Goal: Task Accomplishment & Management: Manage account settings

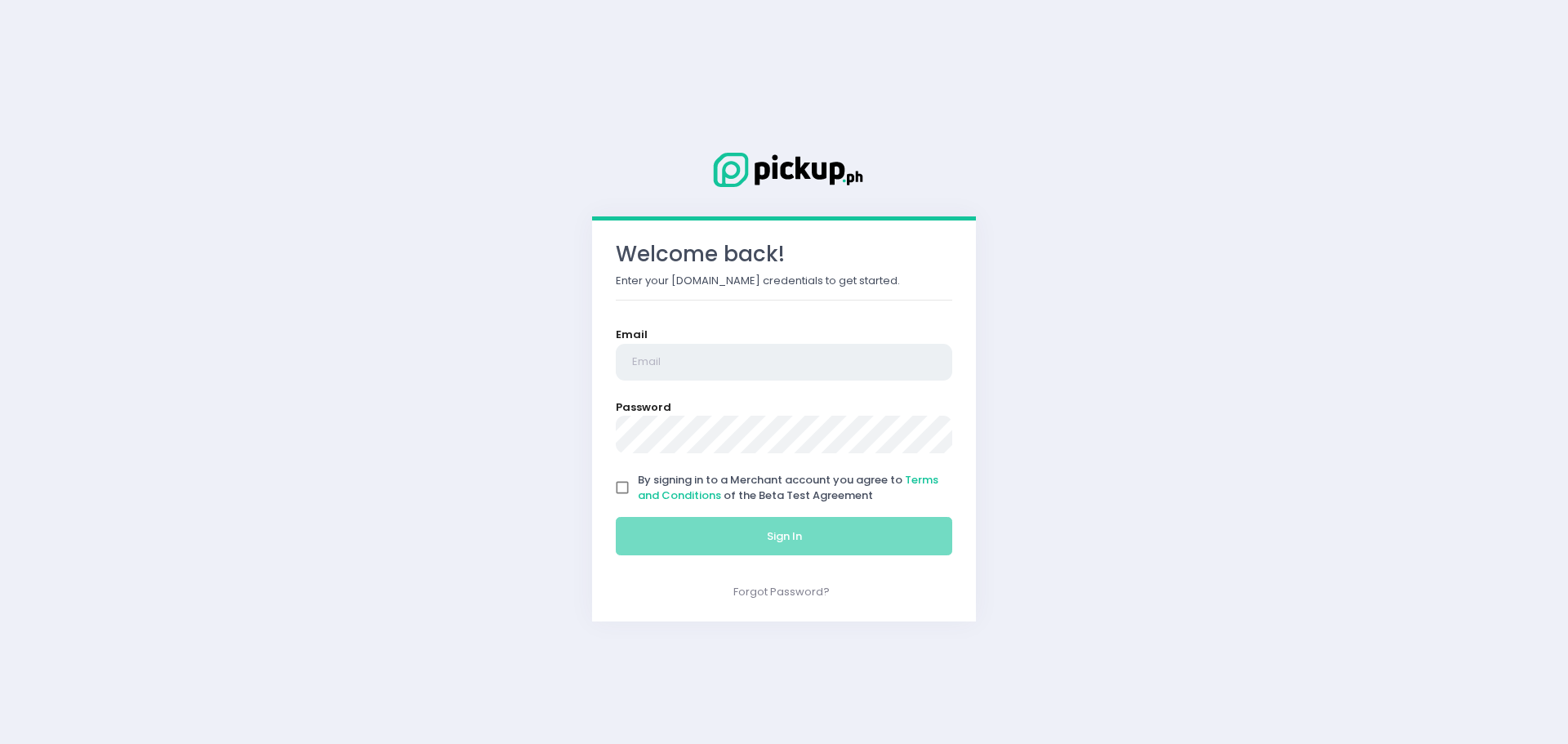
type input "[EMAIL_ADDRESS][DOMAIN_NAME]"
click at [619, 484] on input "By signing in to a Merchant account you agree to Terms and Conditions of the Be…" at bounding box center [622, 487] width 31 height 31
checkbox input "true"
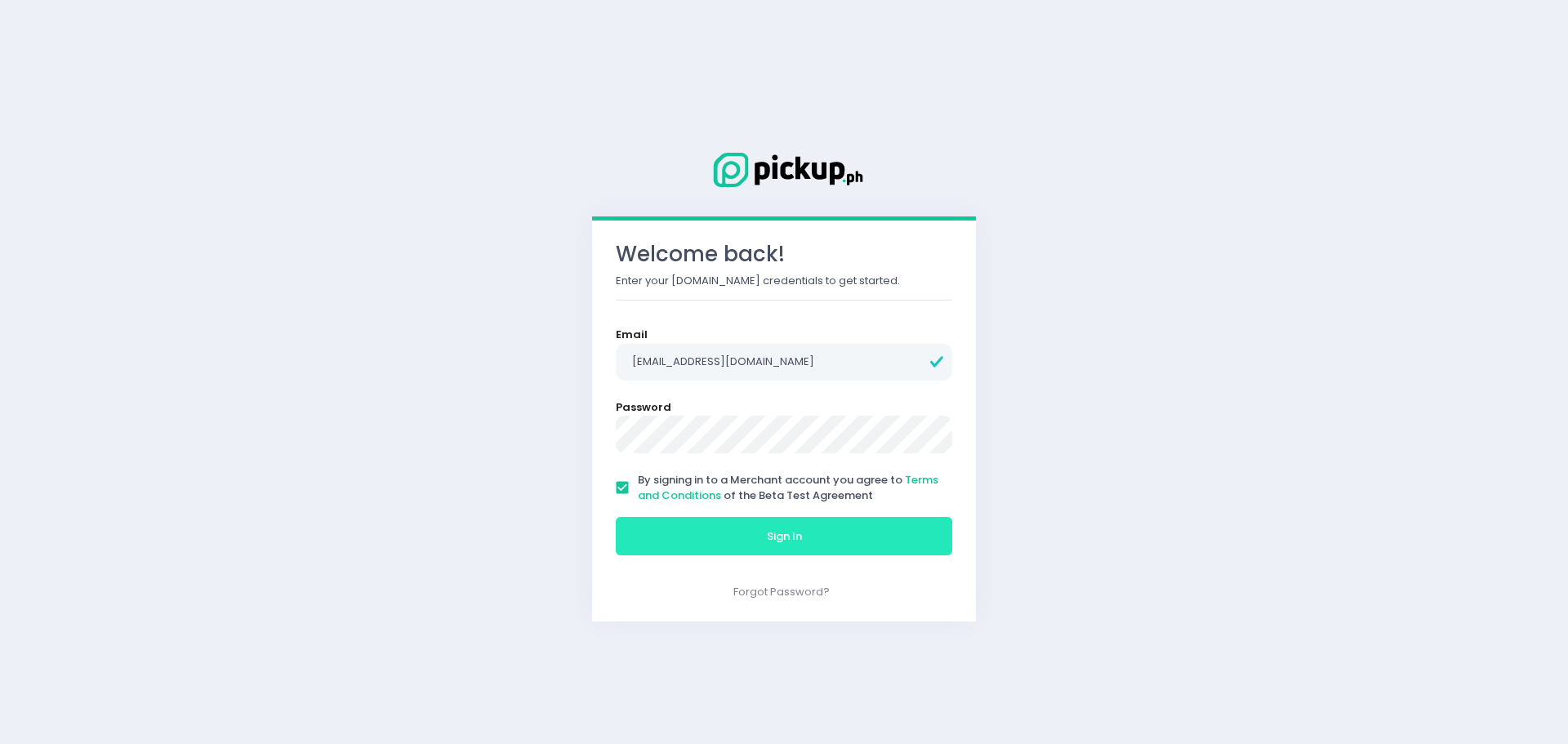
click at [654, 550] on button "Sign In" at bounding box center [784, 536] width 337 height 39
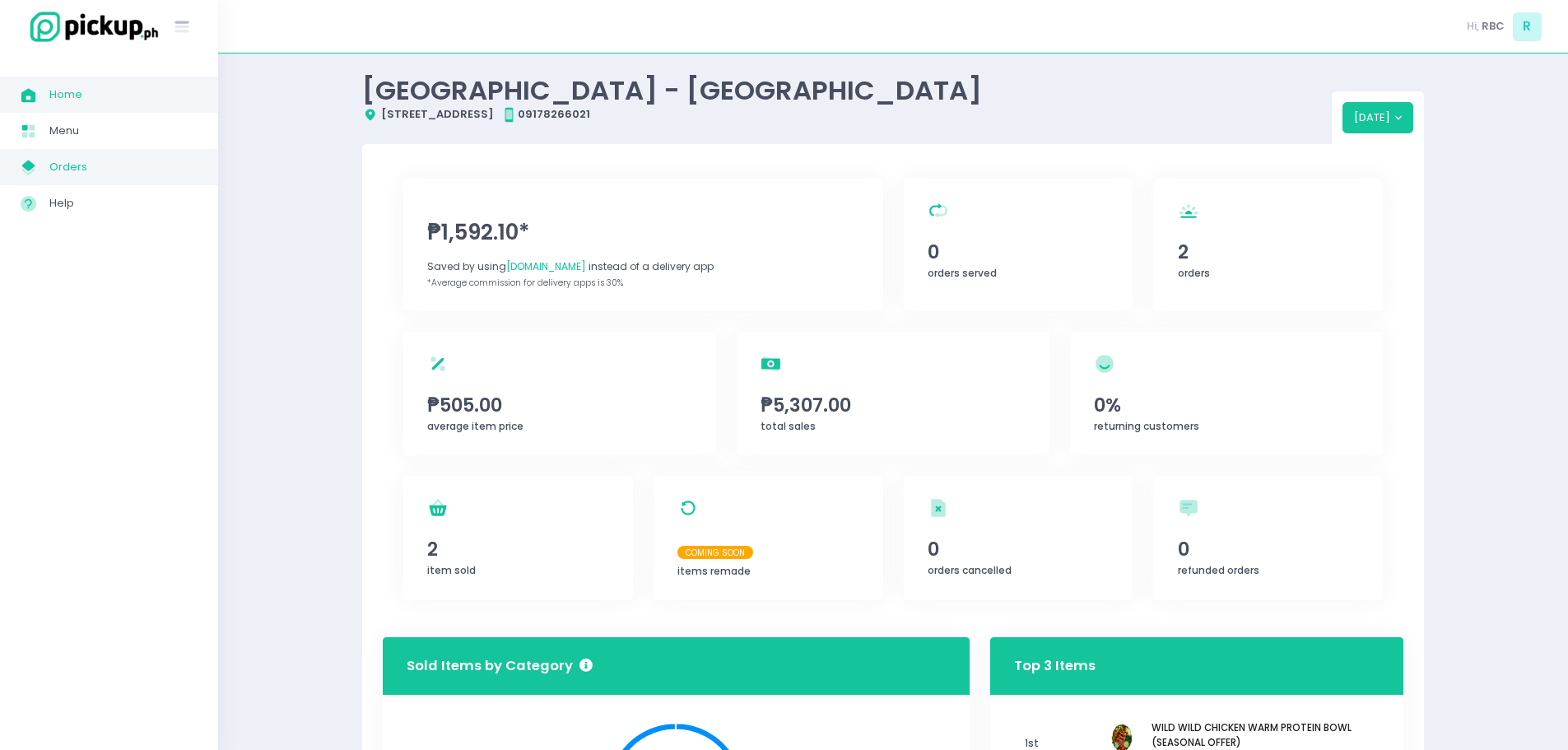
click at [47, 173] on span "My Store Created with Sketch." at bounding box center [35, 167] width 29 height 21
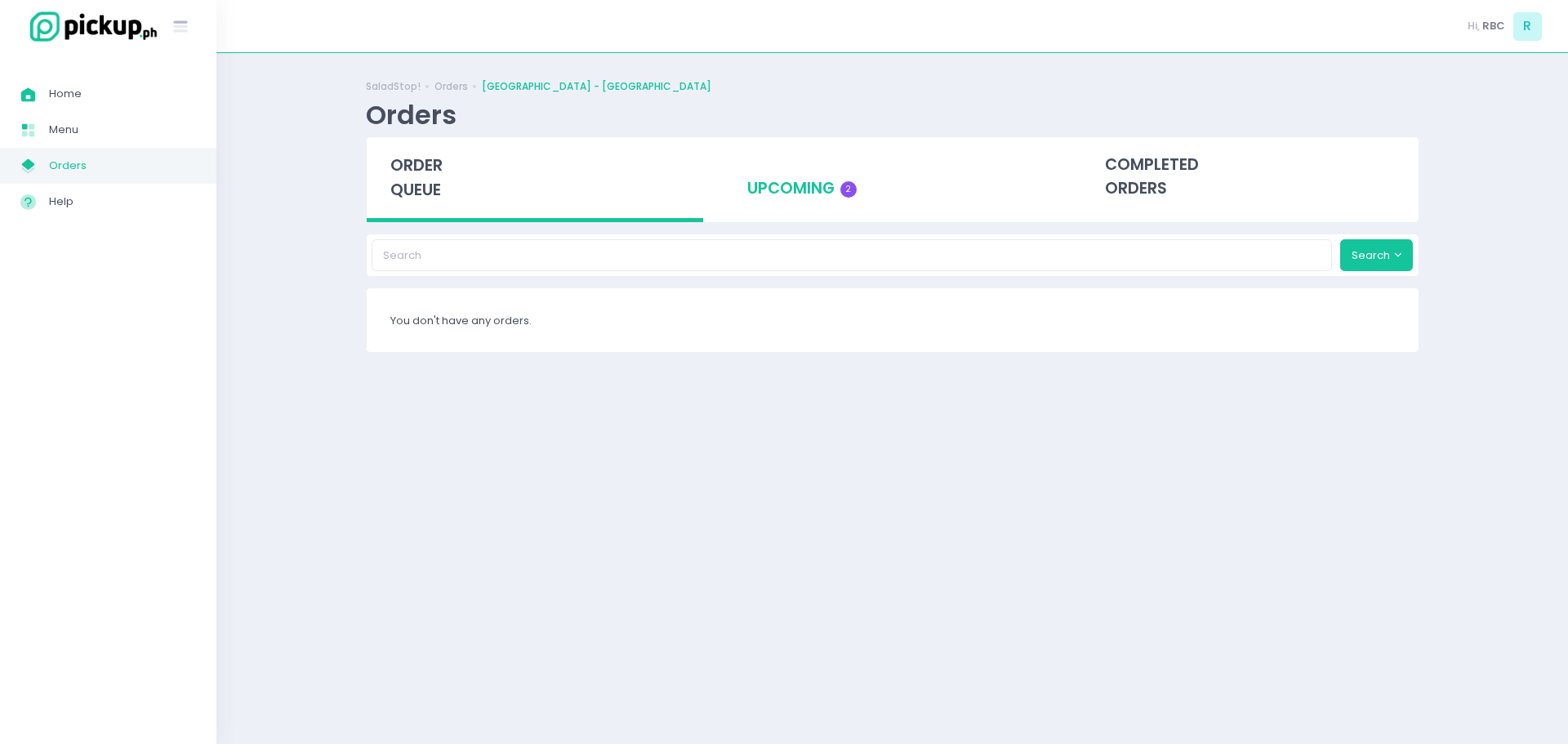
click at [780, 193] on div "upcoming 2" at bounding box center [892, 177] width 337 height 80
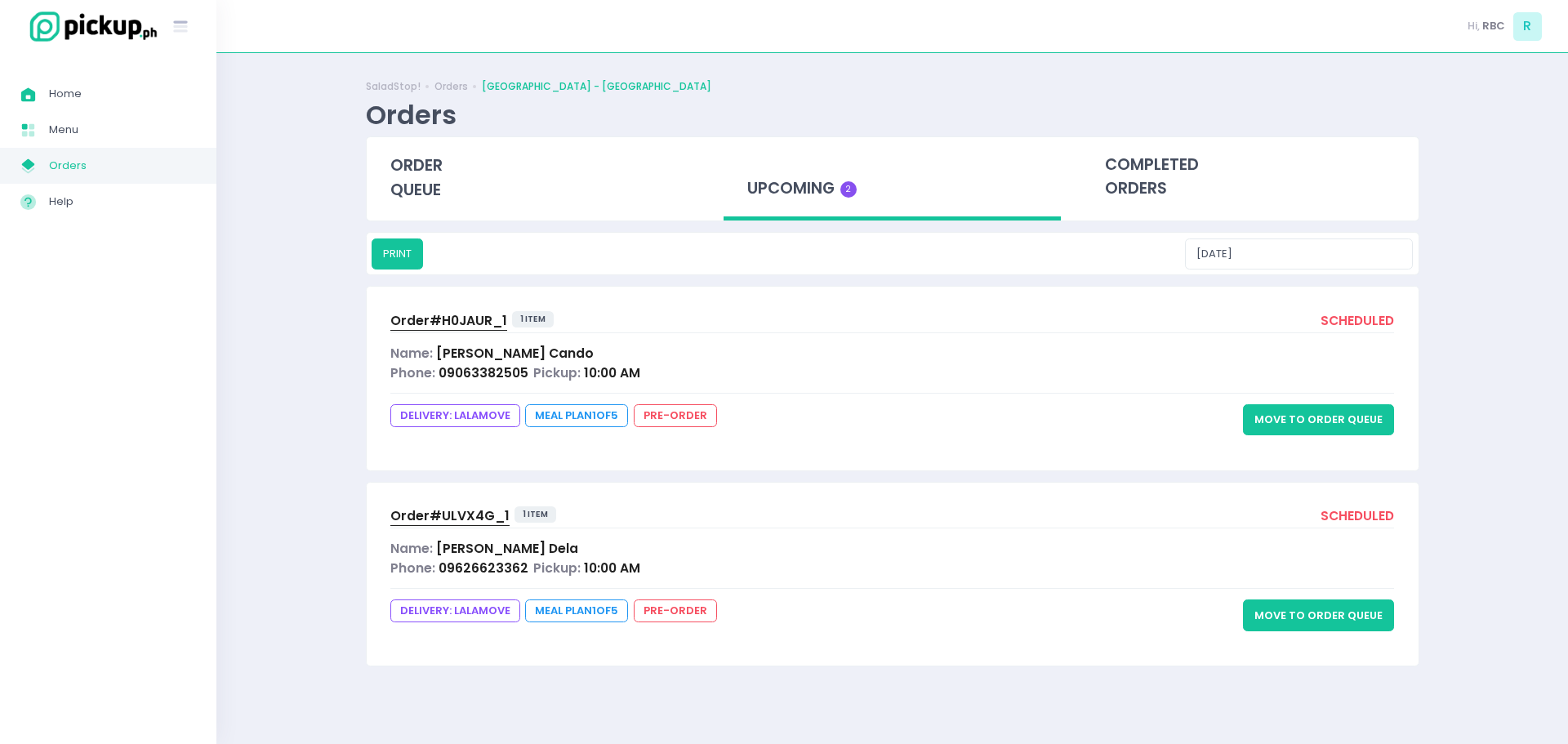
click at [454, 523] on span "Order# ULVX4G_1" at bounding box center [450, 516] width 119 height 17
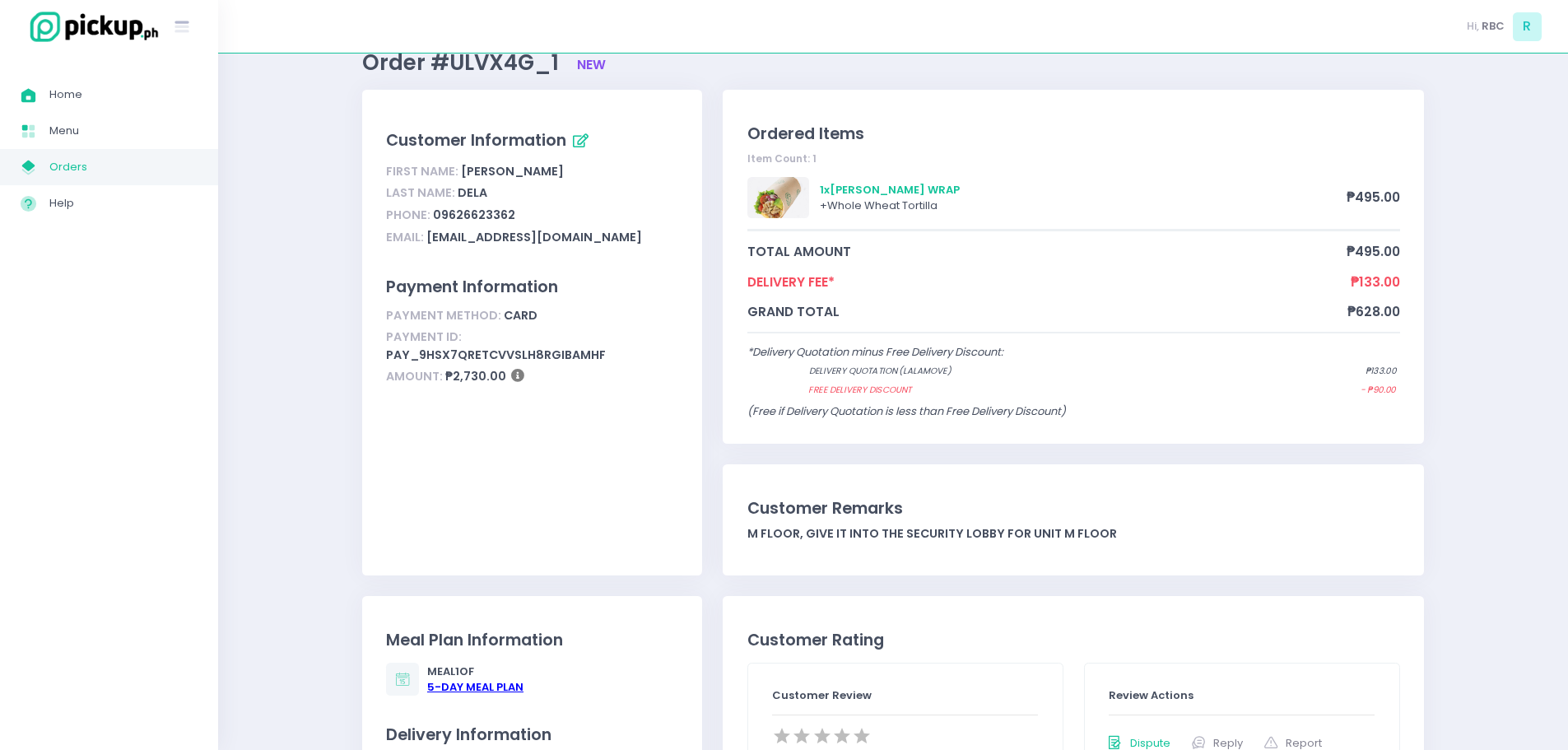
scroll to position [82, 0]
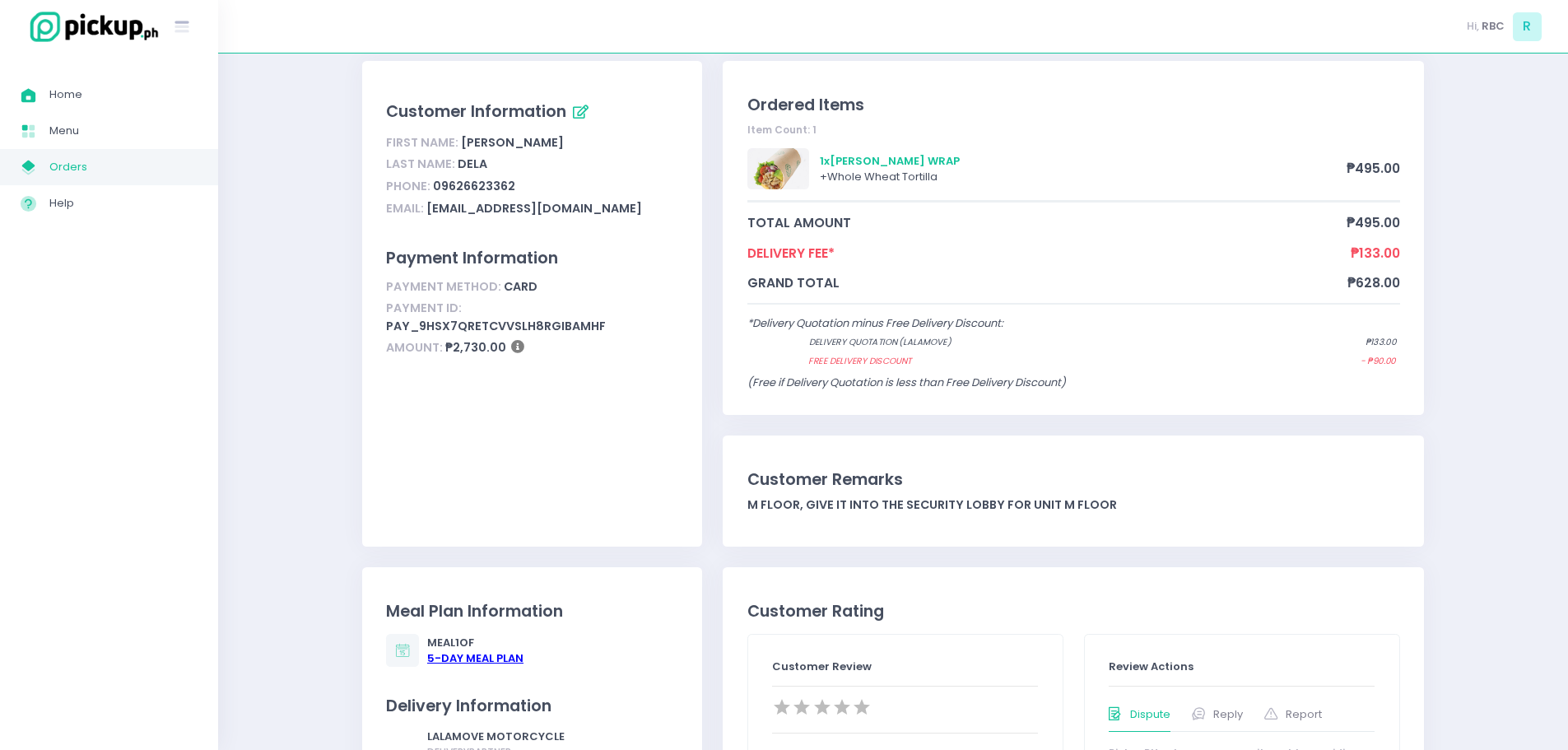
click at [463, 658] on div "5 -Day Meal Plan" at bounding box center [475, 658] width 96 height 16
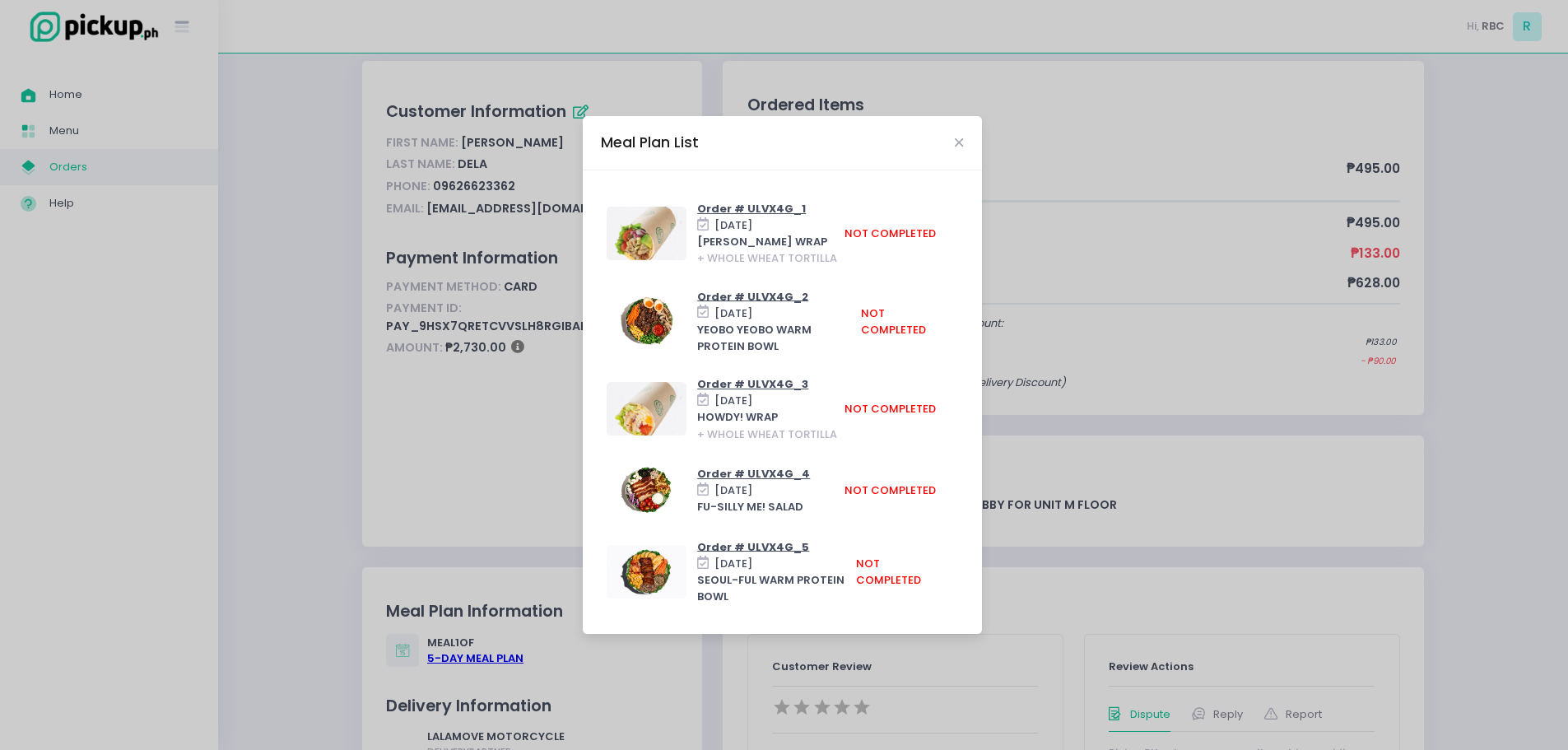
click at [958, 155] on div "Meal Plan List" at bounding box center [782, 143] width 400 height 54
click at [968, 135] on div "Meal Plan List" at bounding box center [782, 143] width 400 height 54
click at [957, 145] on icon "Close" at bounding box center [959, 142] width 9 height 12
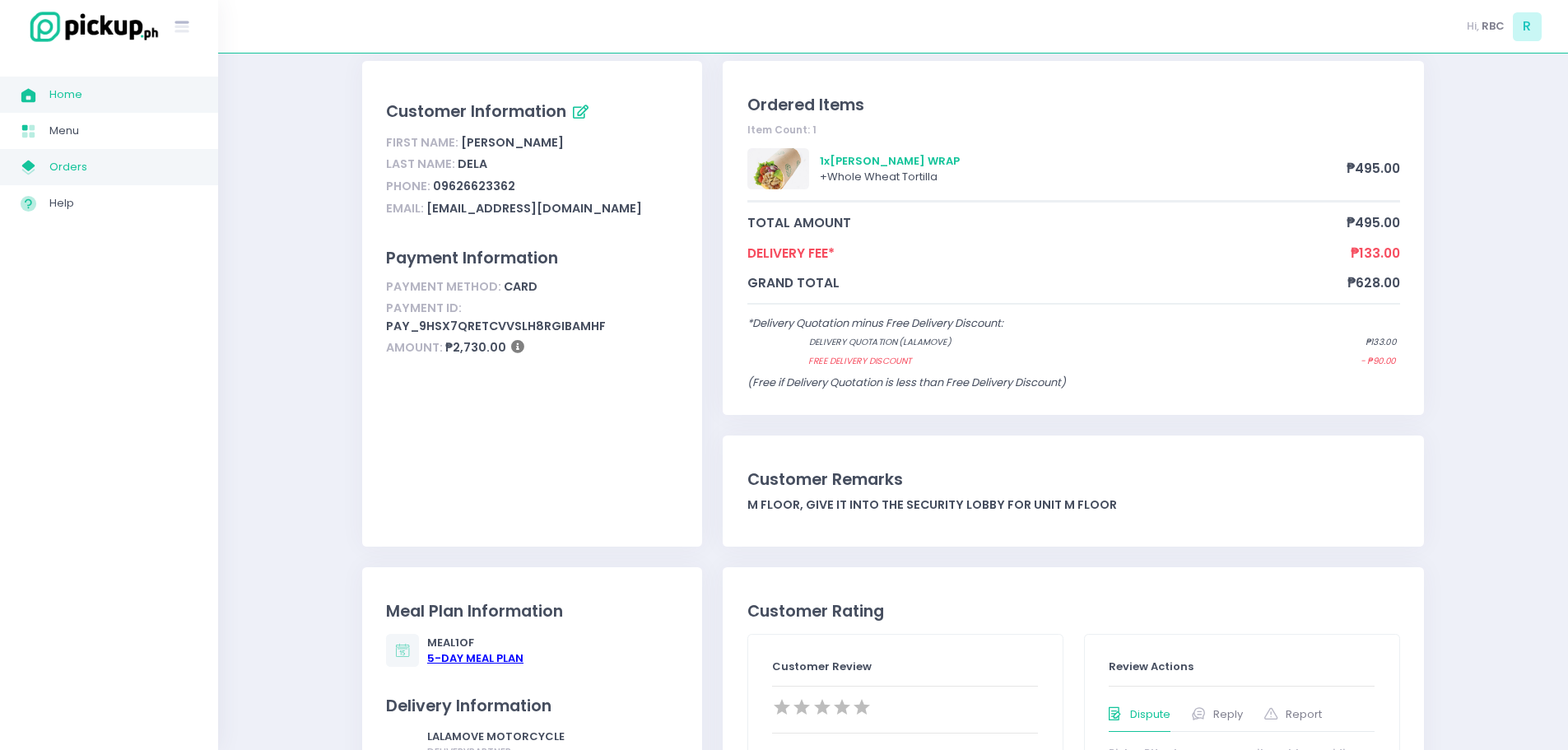
click at [70, 101] on span "Home" at bounding box center [123, 94] width 148 height 21
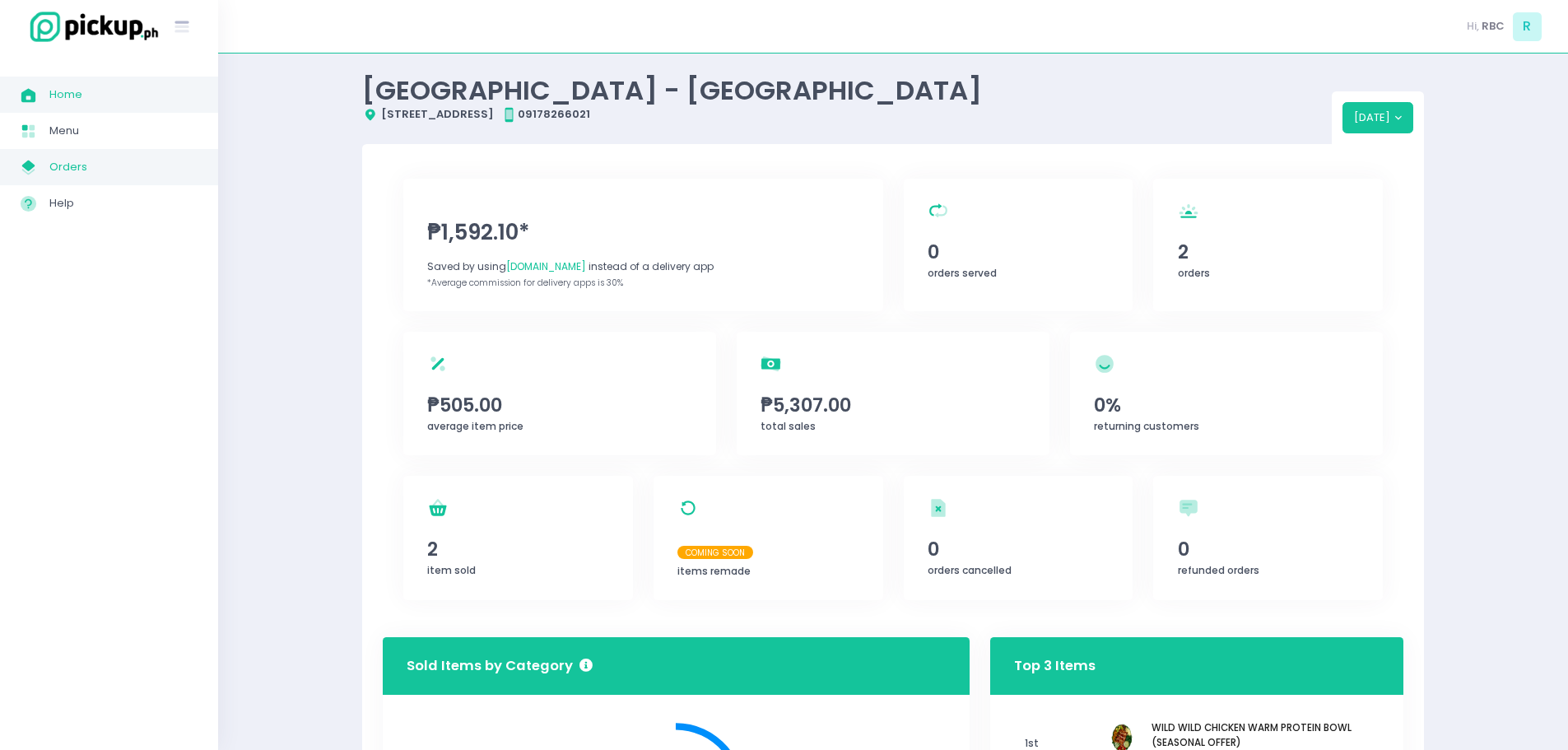
click at [47, 163] on span "My Store Created with Sketch." at bounding box center [35, 167] width 29 height 21
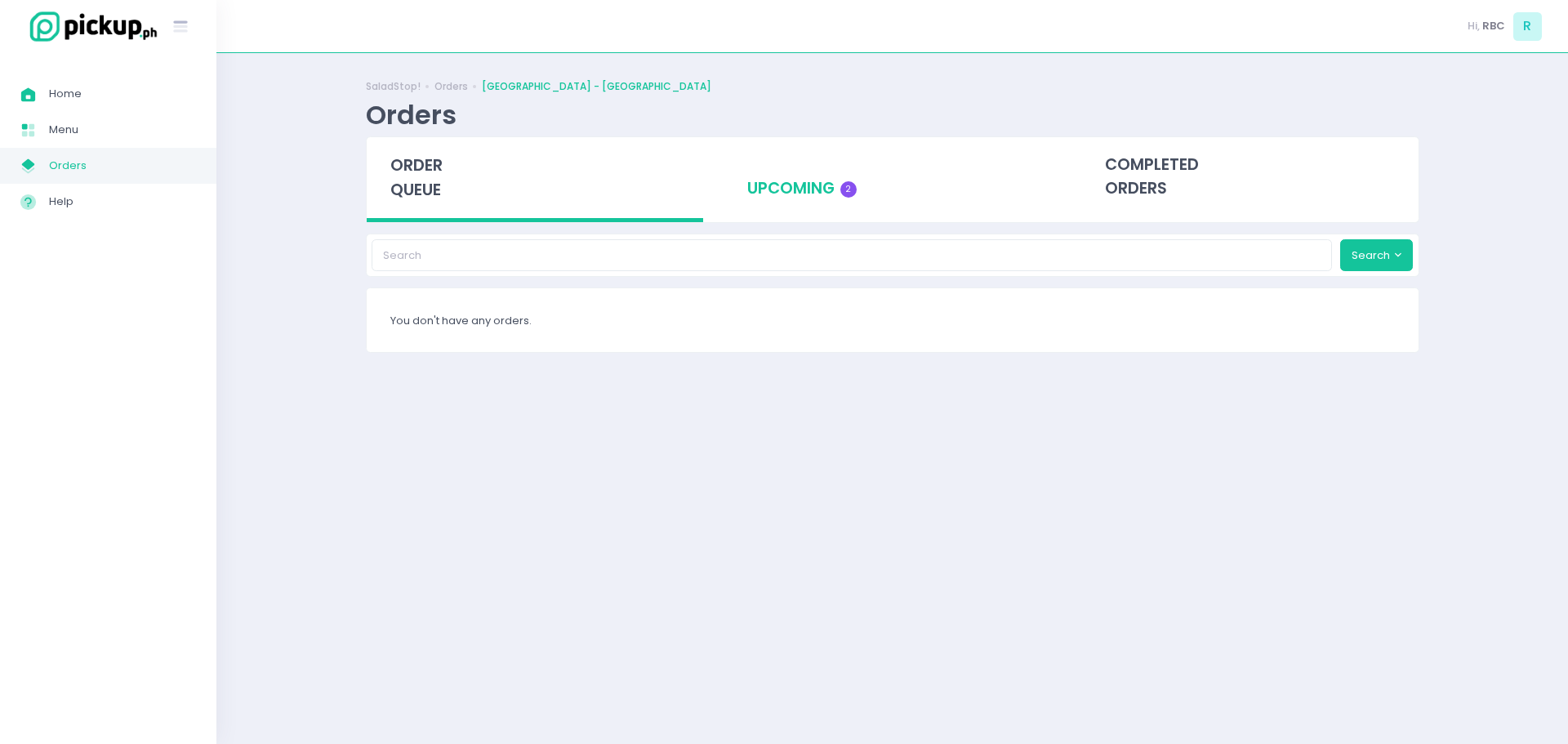
click at [813, 201] on div "upcoming 2" at bounding box center [892, 177] width 337 height 80
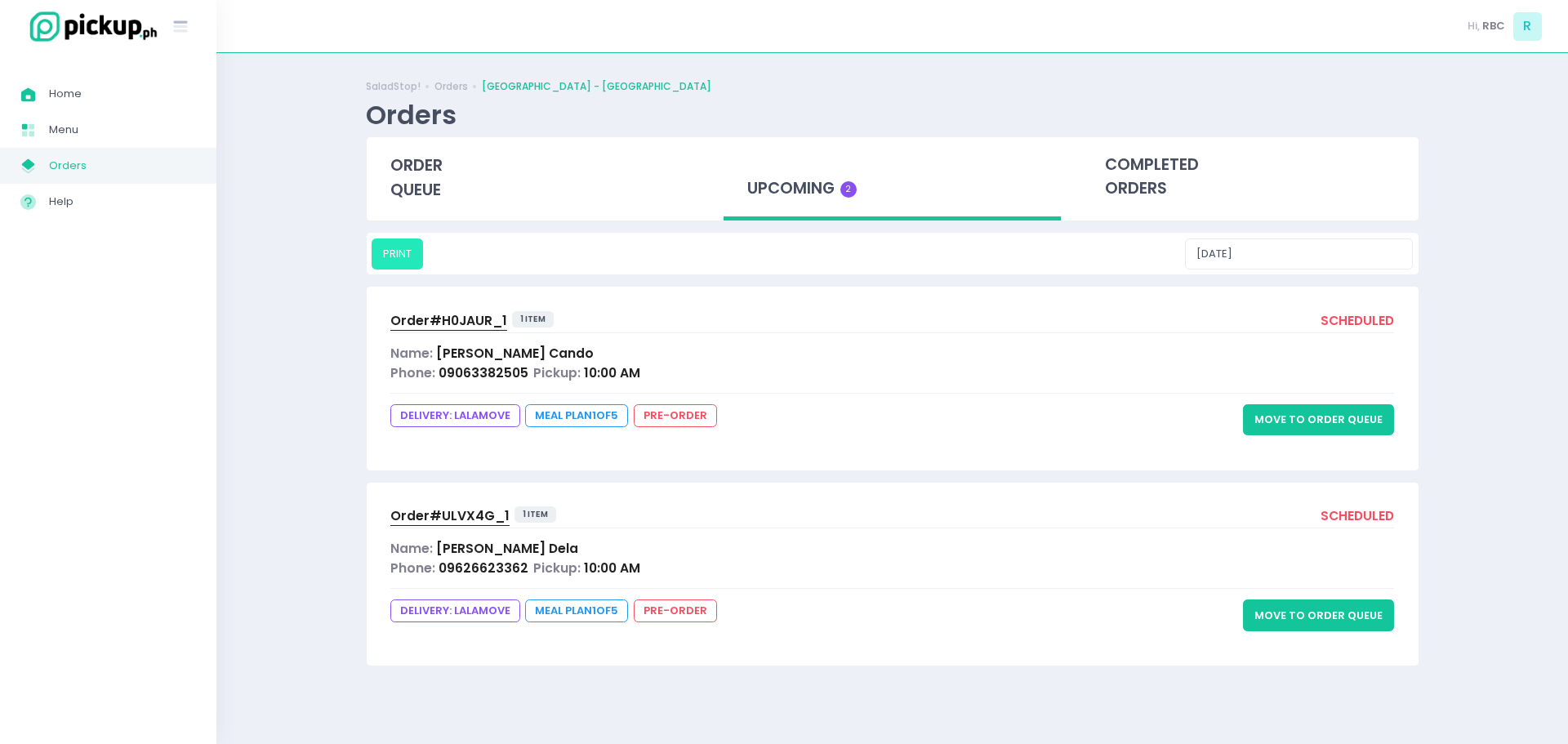
click at [398, 242] on button "PRINT" at bounding box center [397, 254] width 51 height 31
click at [1333, 249] on input "[DATE]" at bounding box center [1298, 254] width 228 height 31
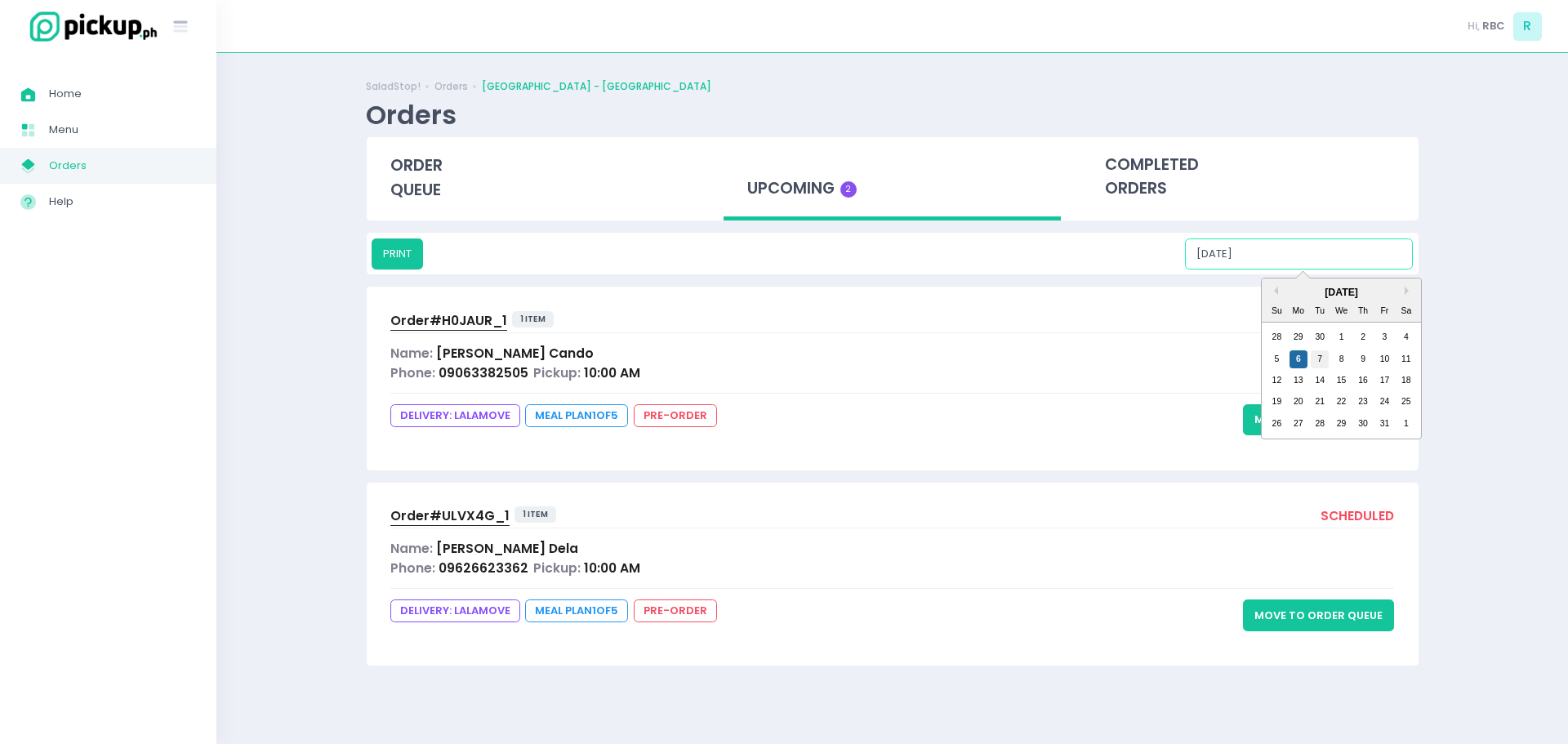
click at [1322, 363] on div "7" at bounding box center [1319, 359] width 18 height 18
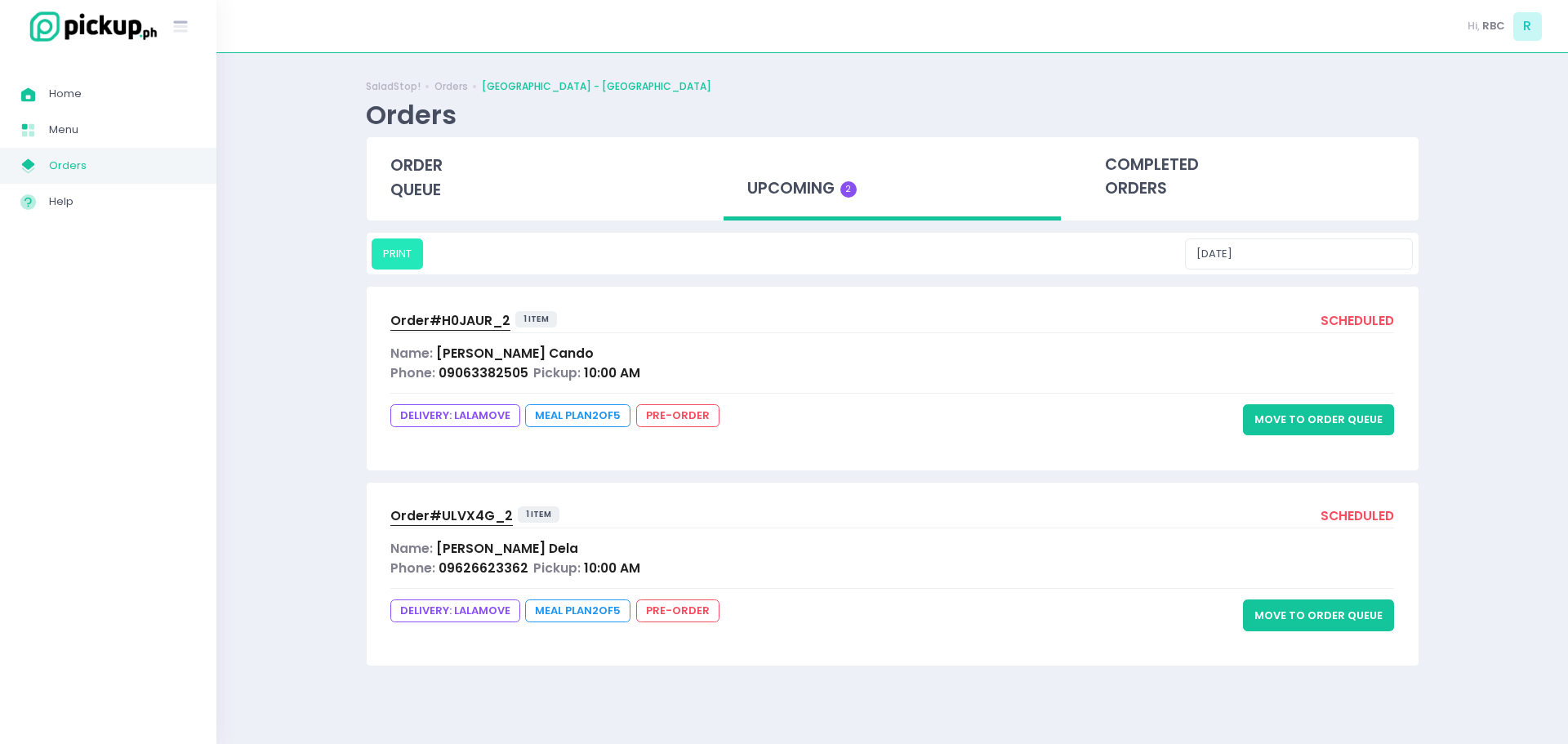
click at [391, 256] on button "PRINT" at bounding box center [397, 254] width 51 height 31
click at [1315, 241] on input "[DATE]" at bounding box center [1298, 254] width 228 height 31
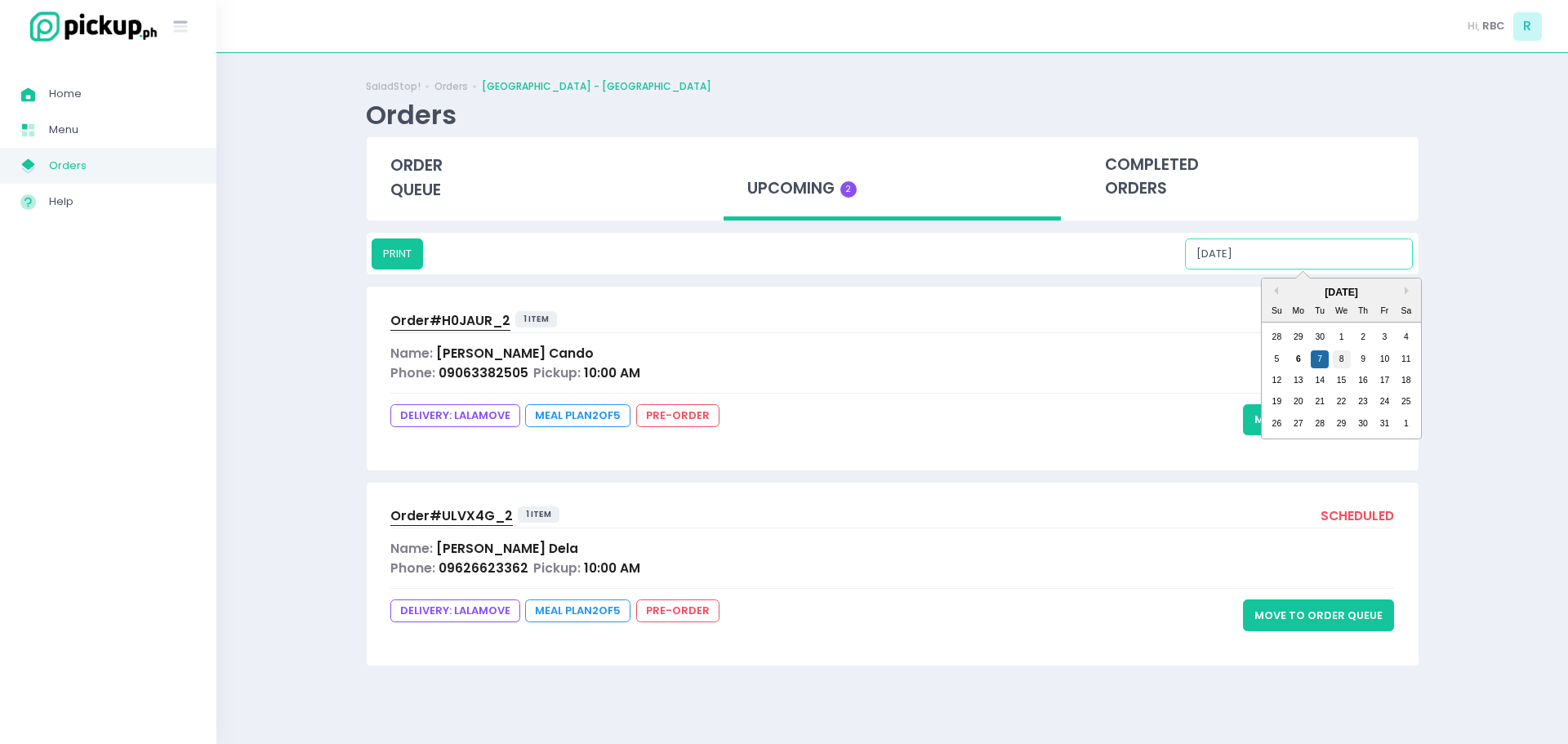
click at [1345, 364] on div "8" at bounding box center [1341, 359] width 18 height 18
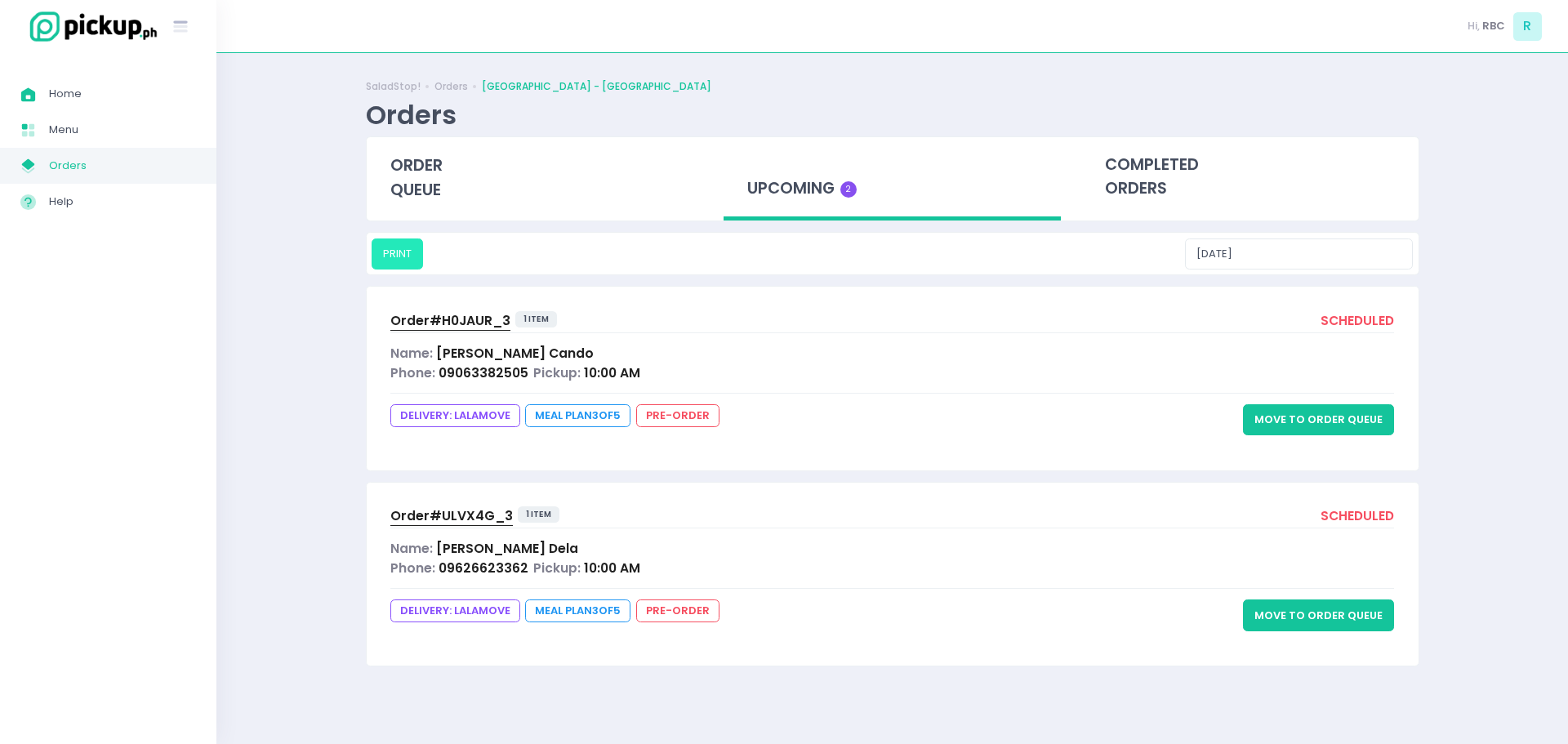
click at [398, 261] on button "PRINT" at bounding box center [397, 254] width 51 height 31
click at [1335, 242] on input "[DATE]" at bounding box center [1298, 254] width 228 height 31
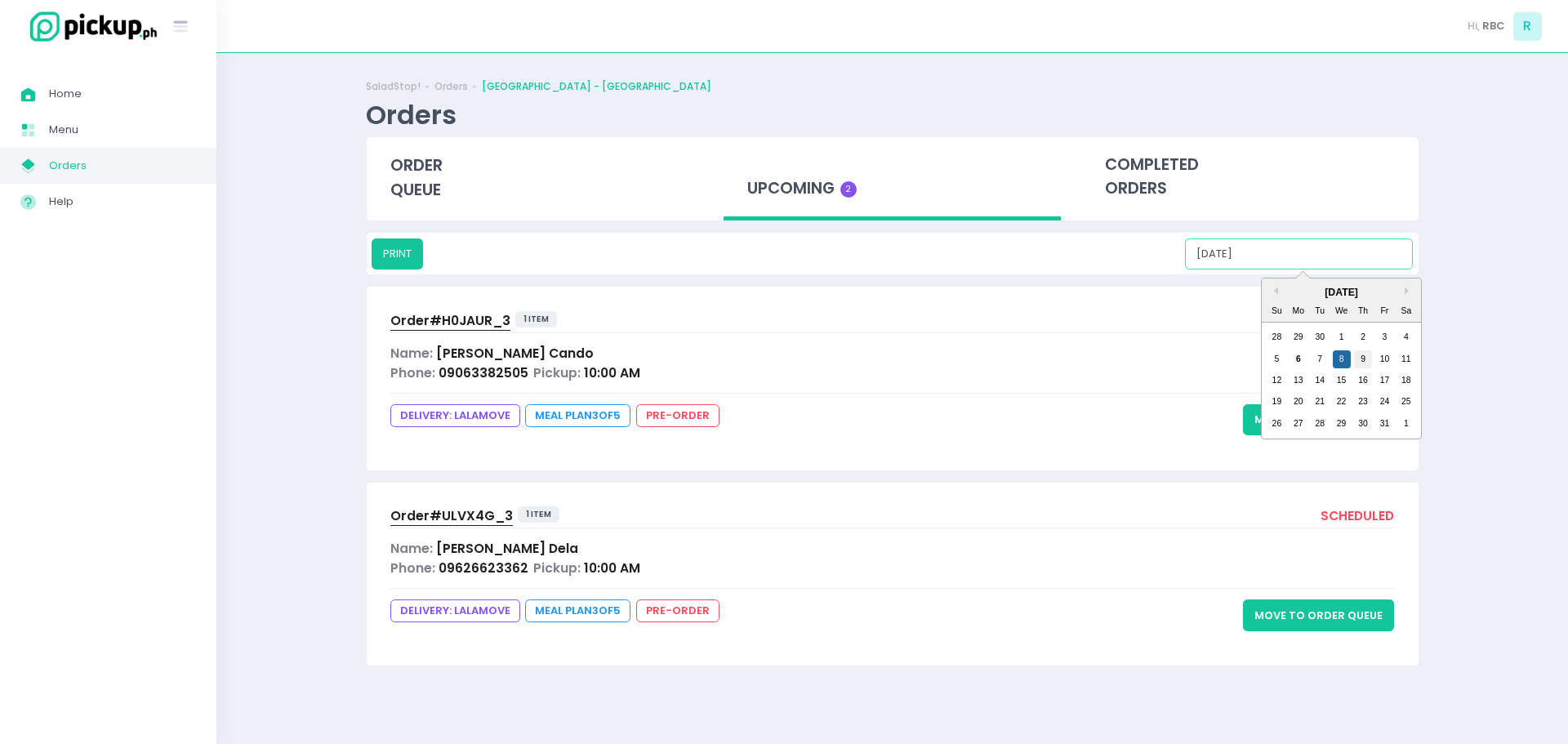
click at [1369, 357] on div "9" at bounding box center [1362, 359] width 18 height 18
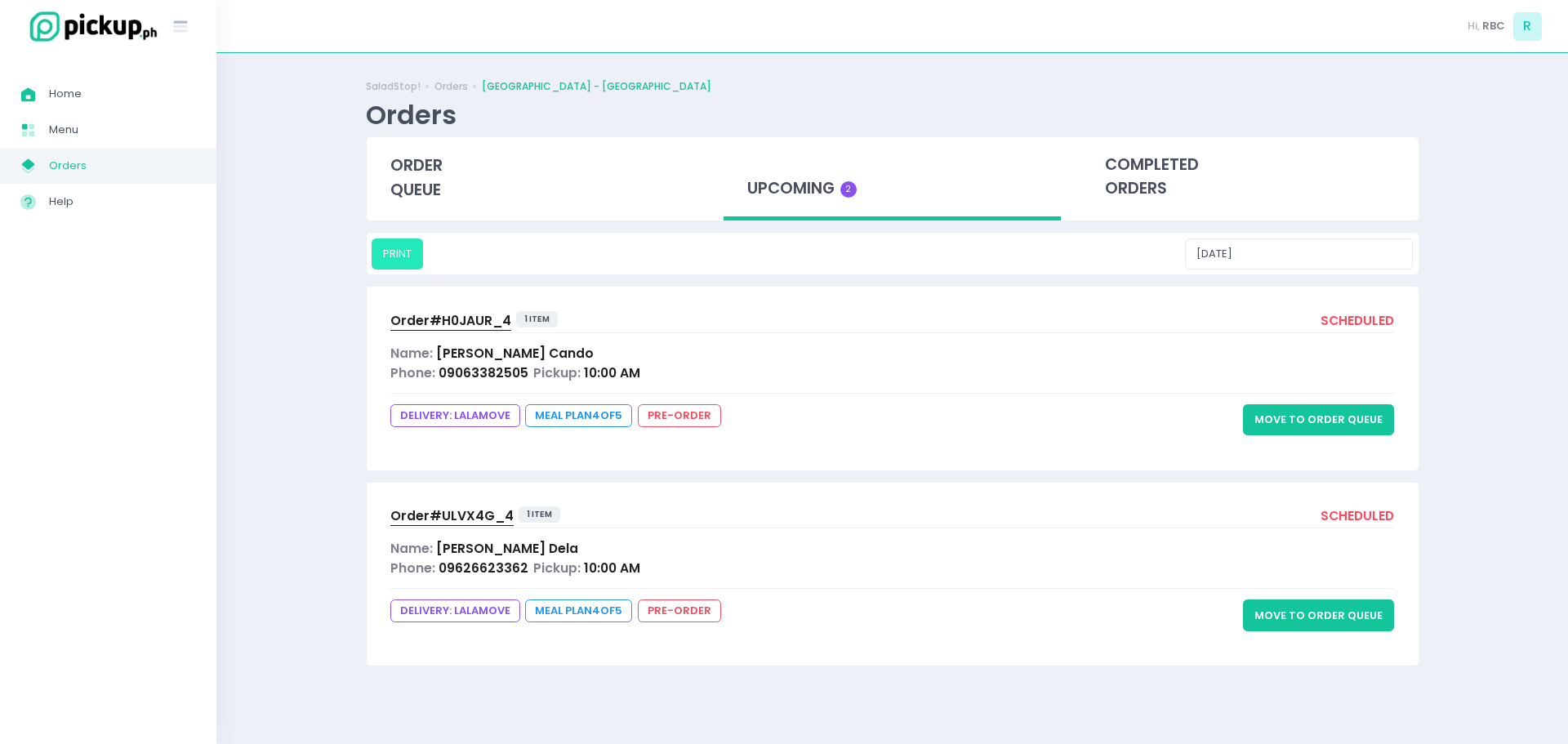
click at [389, 243] on button "PRINT" at bounding box center [397, 254] width 51 height 31
click at [1330, 245] on input "[DATE]" at bounding box center [1298, 254] width 228 height 31
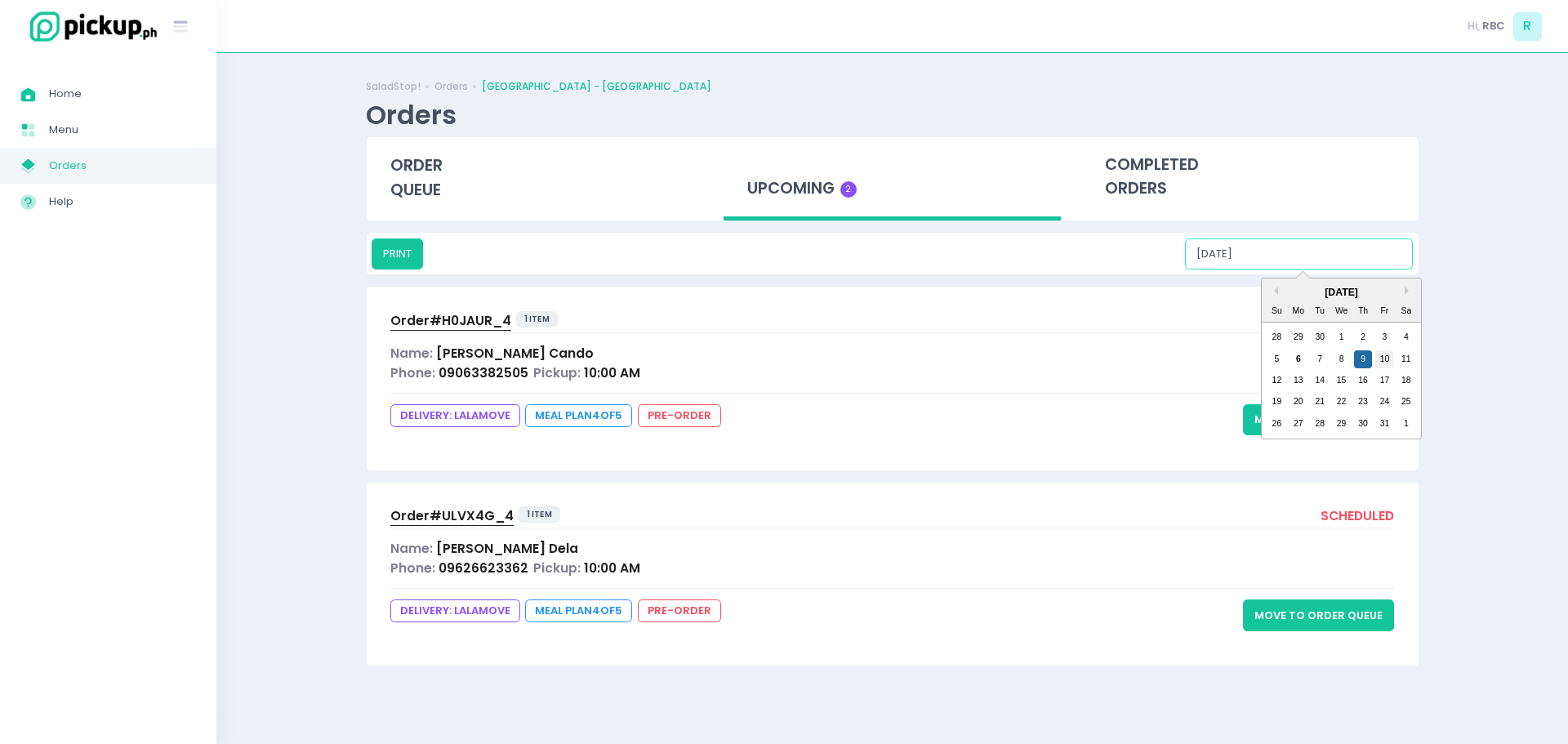
click at [1382, 361] on div "10" at bounding box center [1383, 359] width 18 height 18
type input "[DATE]"
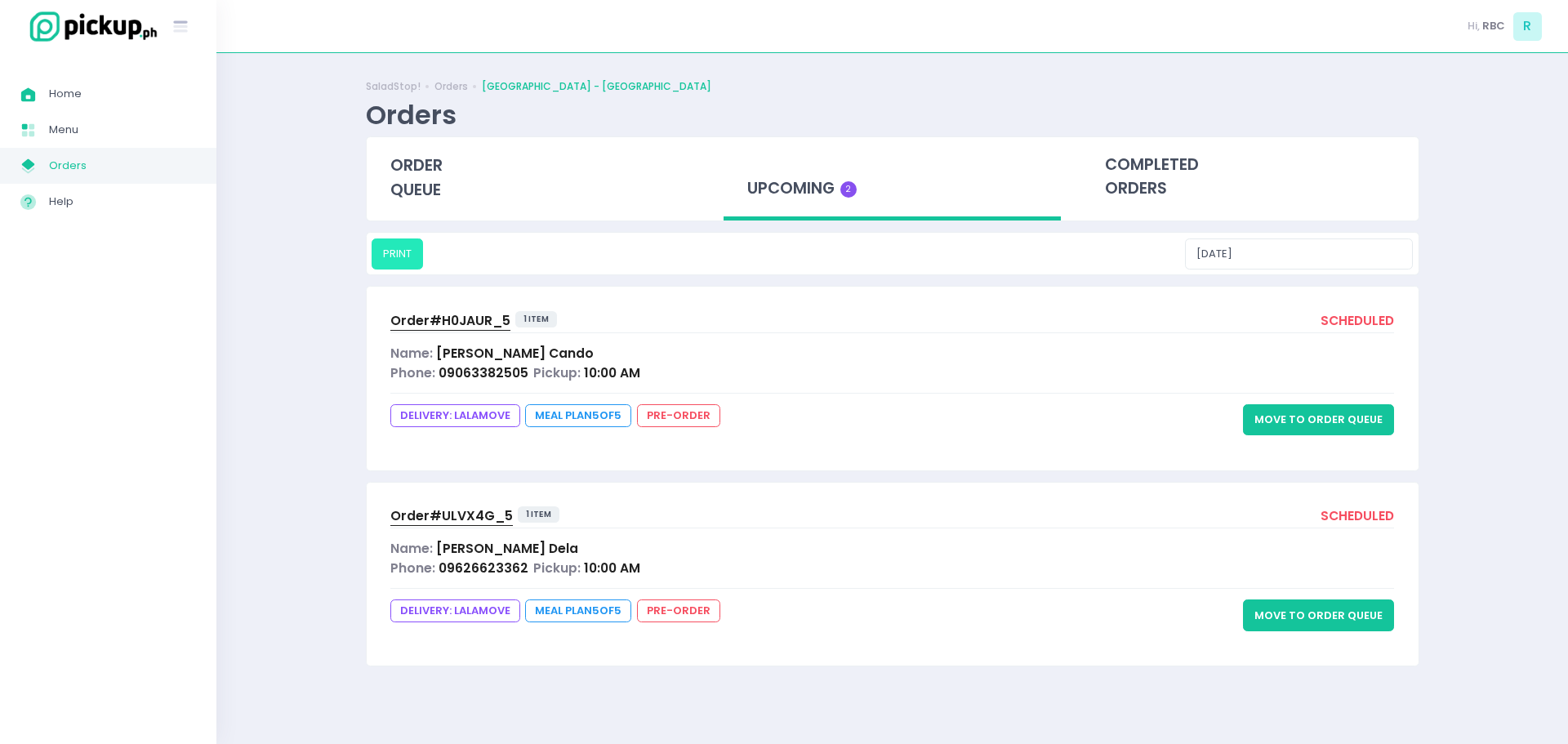
click at [402, 248] on button "PRINT" at bounding box center [397, 254] width 51 height 31
click at [1312, 415] on button "Move to Order Queue" at bounding box center [1319, 419] width 151 height 31
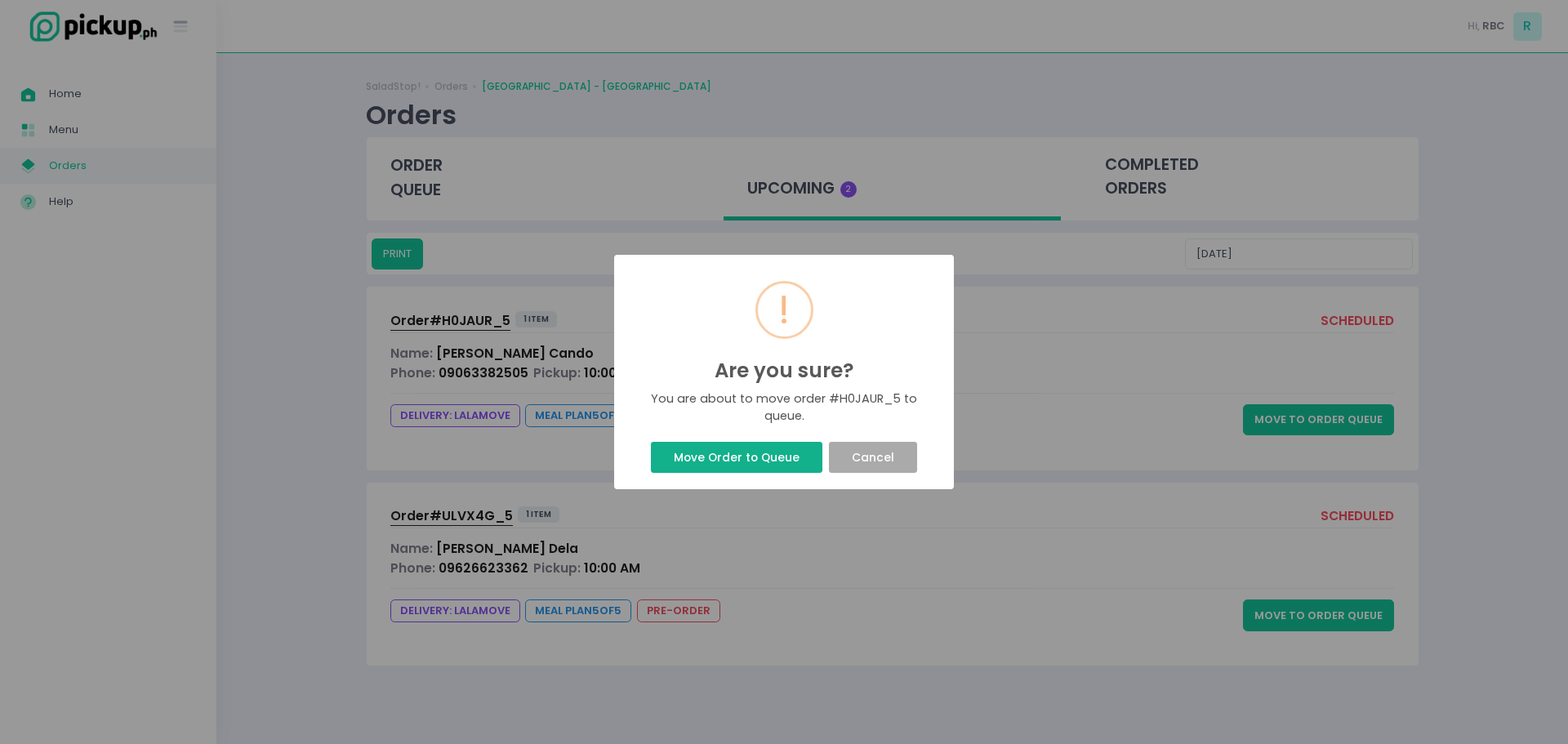
click at [718, 456] on button "Move Order to Queue" at bounding box center [736, 457] width 170 height 31
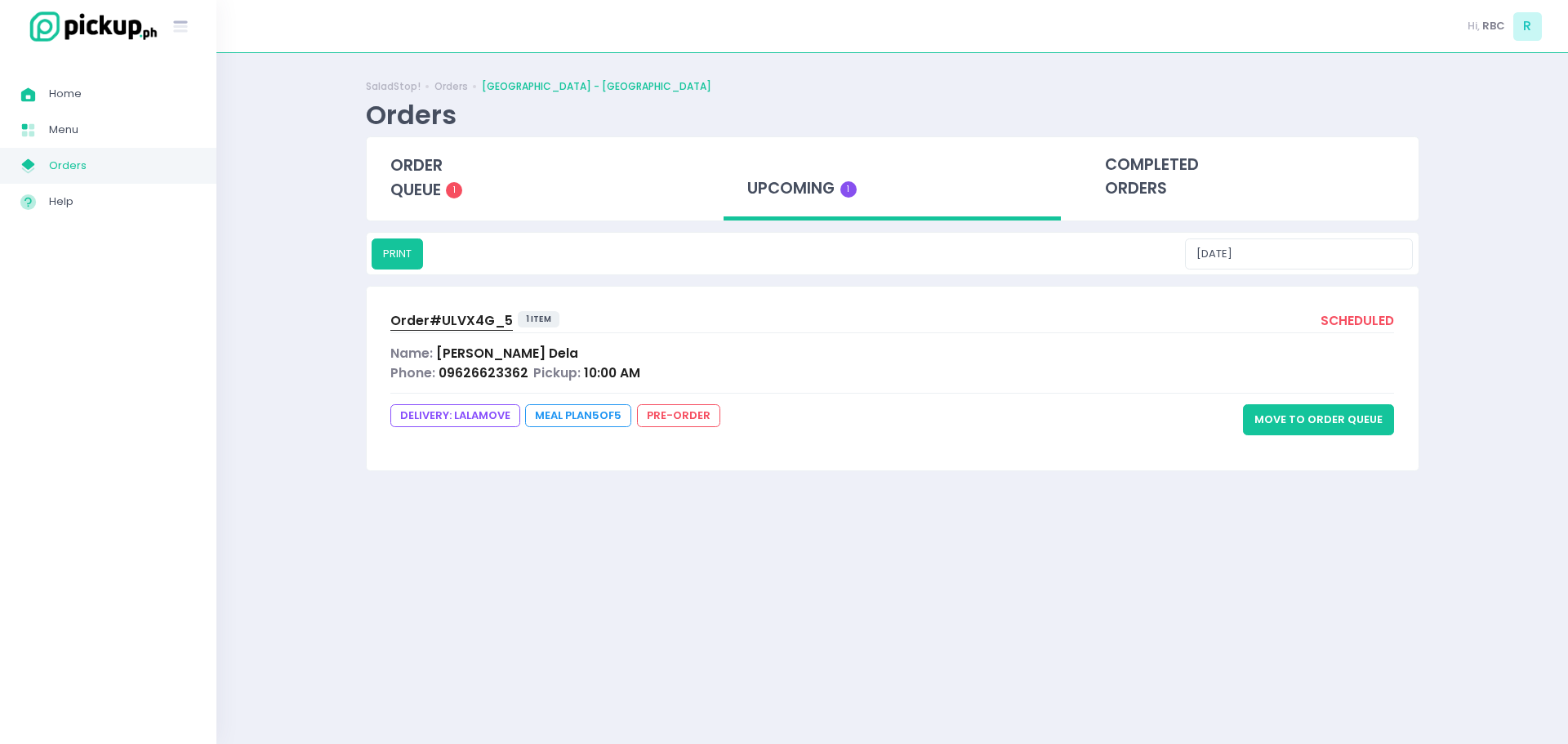
click at [1314, 407] on button "Move to Order Queue" at bounding box center [1319, 419] width 151 height 31
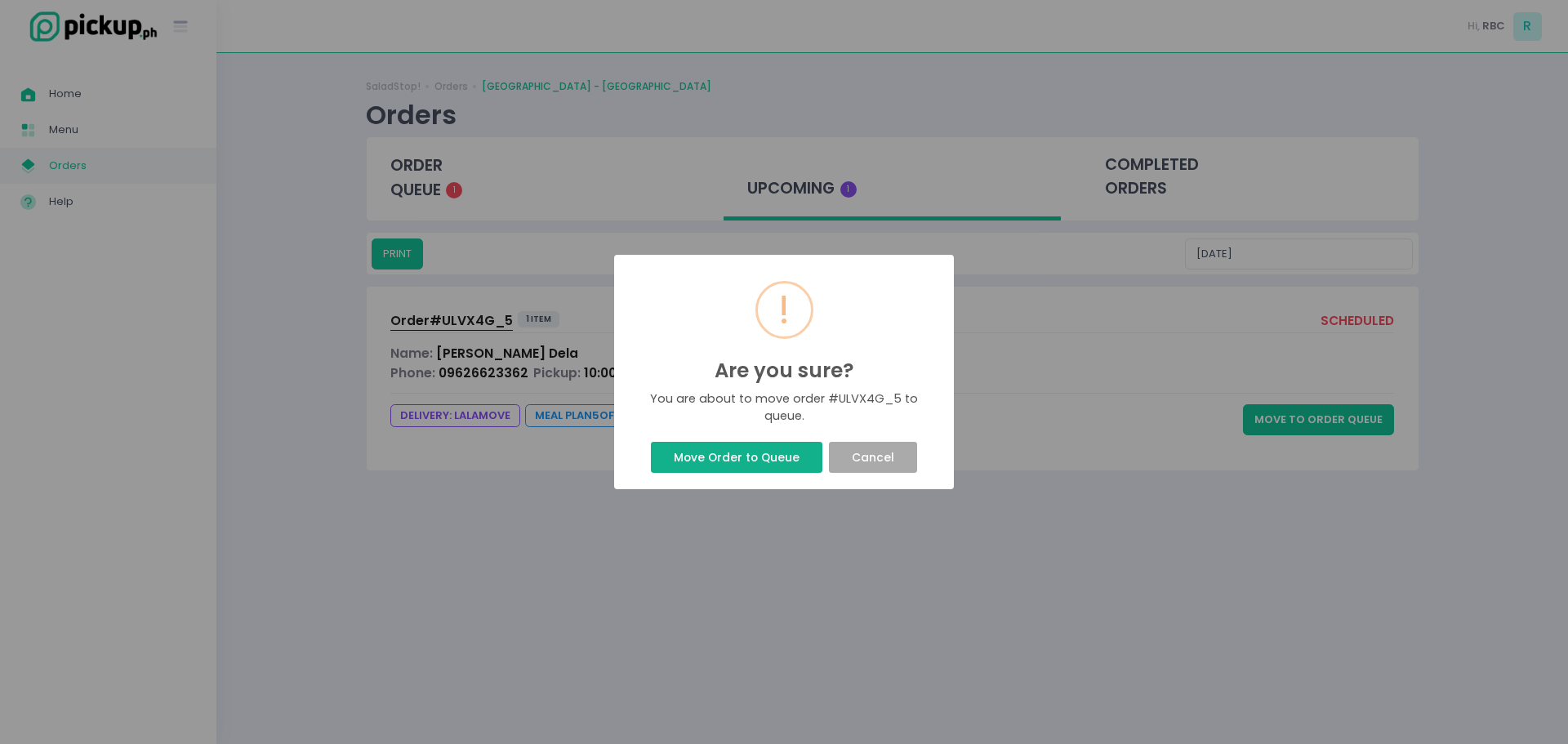
click at [734, 463] on button "Move Order to Queue" at bounding box center [736, 457] width 170 height 31
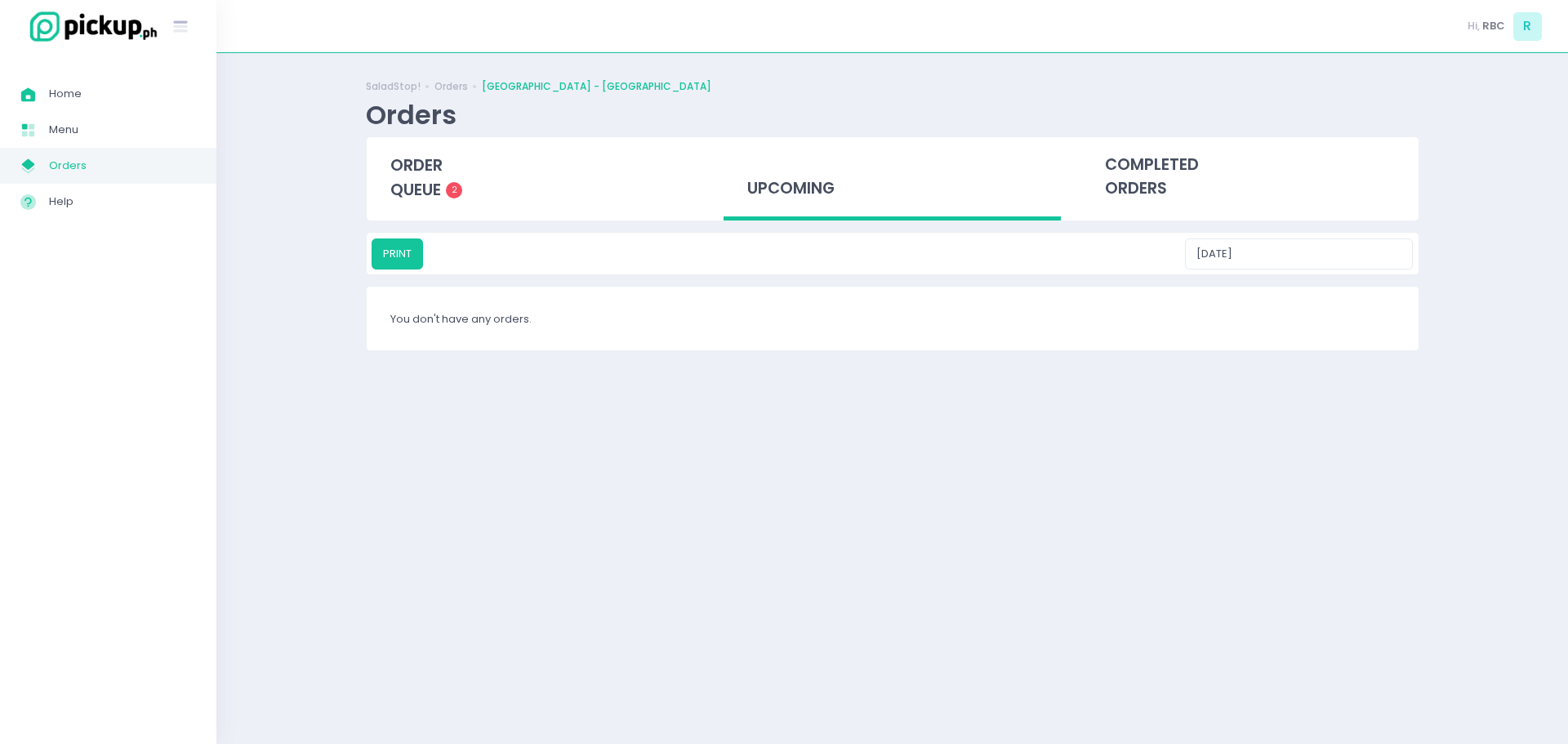
click at [778, 362] on div "SaladStop! Orders [GEOGRAPHIC_DATA] - Ortigas Orders order queue 2 upcoming com…" at bounding box center [892, 218] width 1095 height 289
click at [396, 180] on span "order queue" at bounding box center [416, 177] width 52 height 46
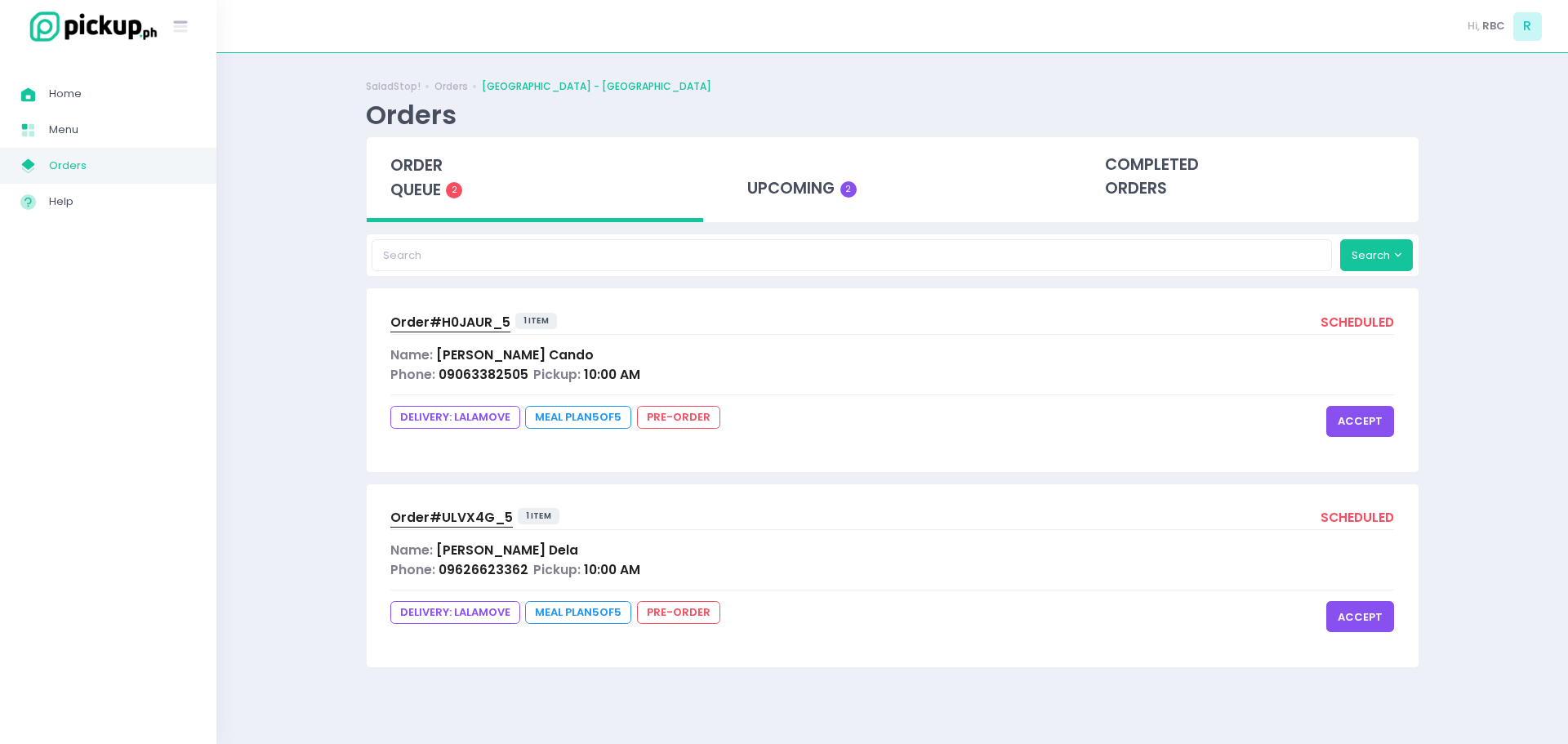
click at [1375, 411] on button "accept" at bounding box center [1361, 421] width 68 height 31
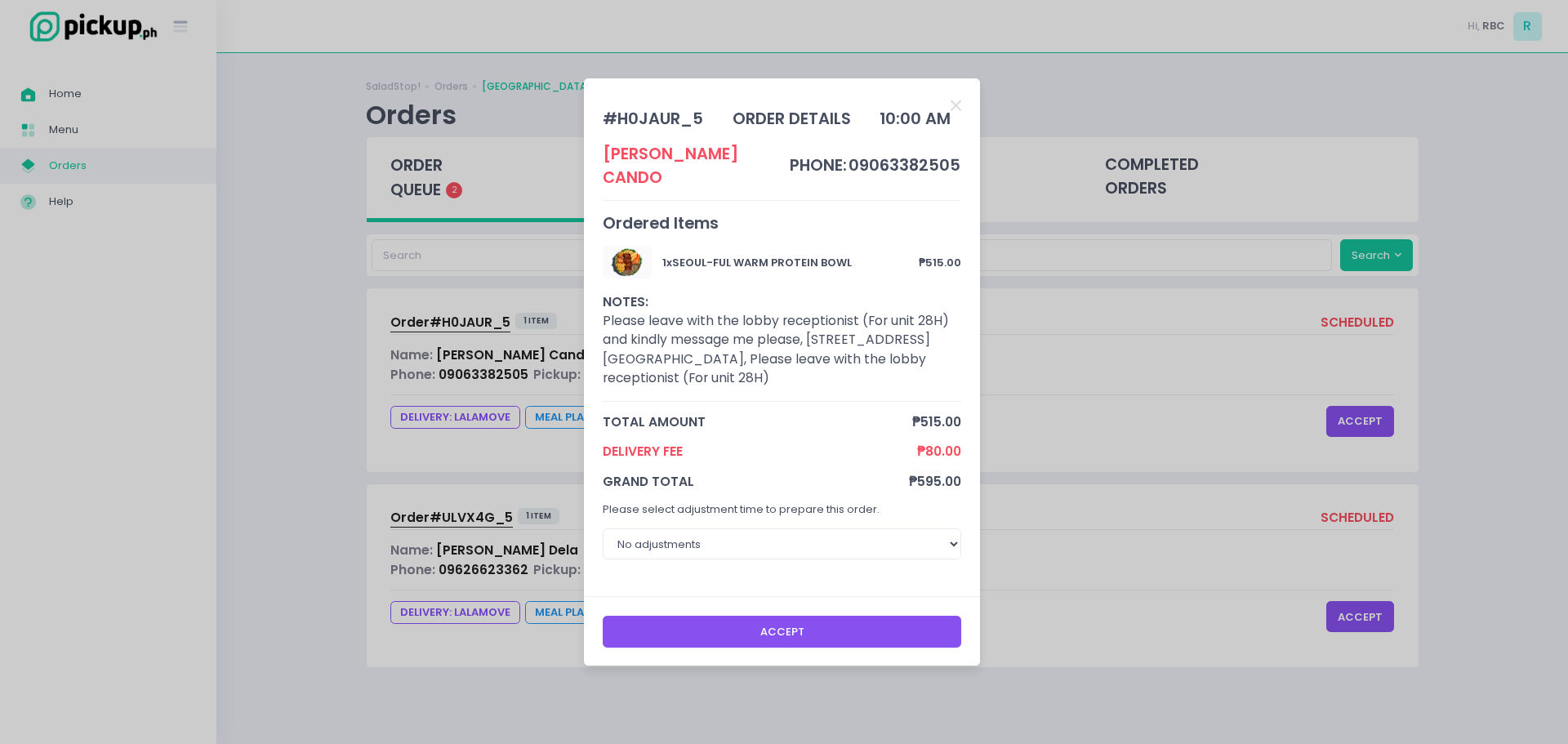
click at [865, 616] on button "Accept" at bounding box center [783, 631] width 360 height 31
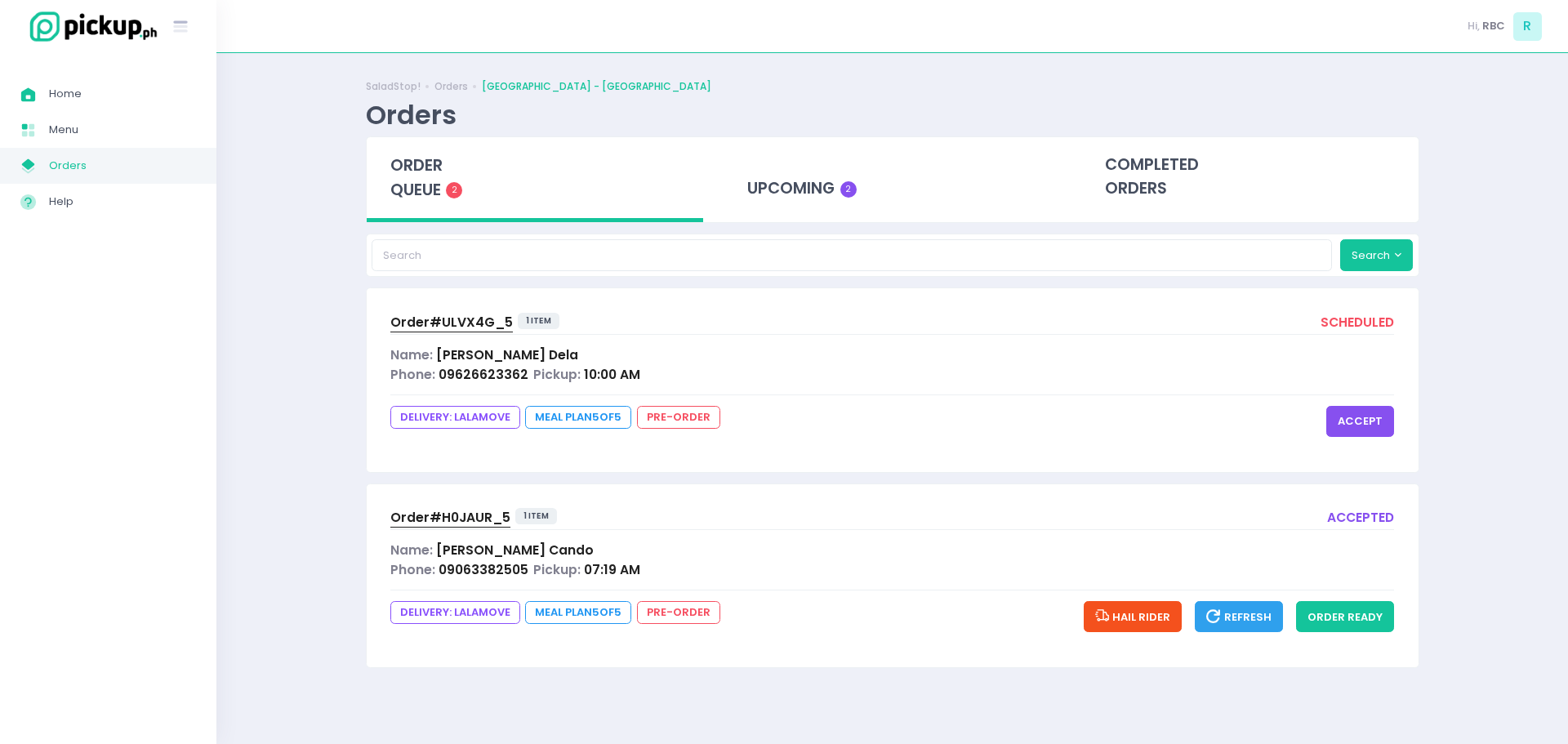
click at [1377, 409] on button "accept" at bounding box center [1361, 421] width 68 height 31
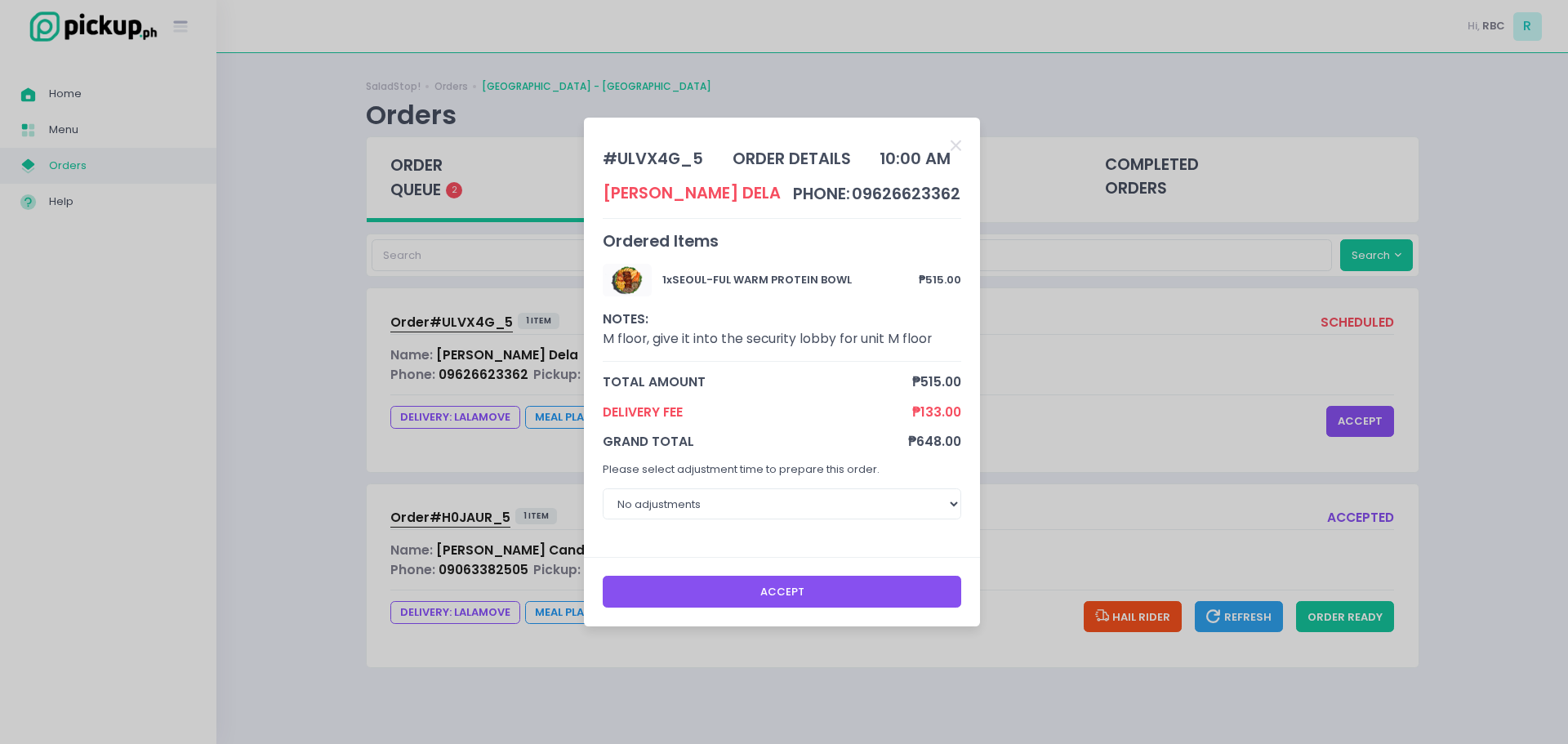
click at [861, 604] on button "Accept" at bounding box center [783, 591] width 360 height 31
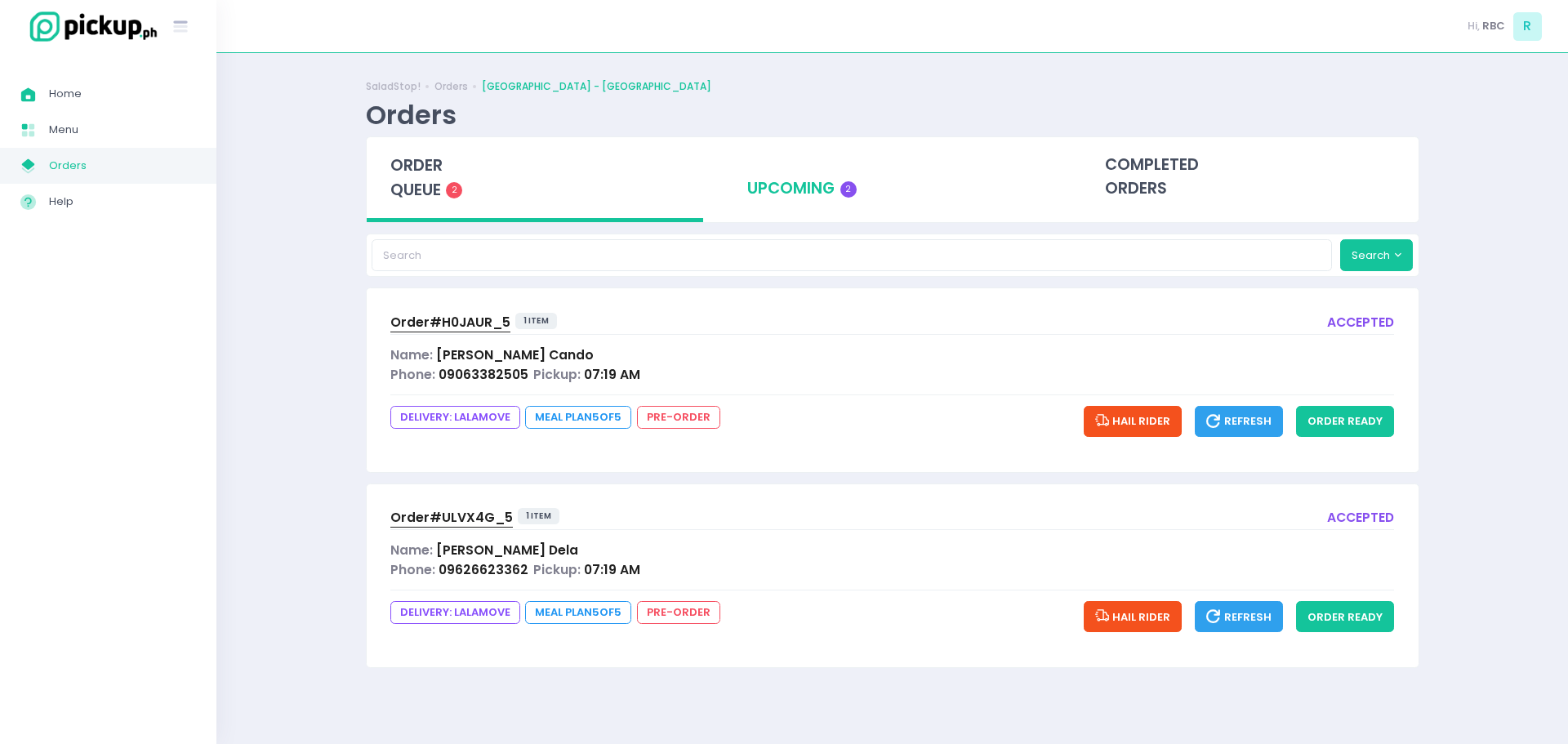
click at [783, 173] on div "upcoming 2" at bounding box center [892, 177] width 337 height 80
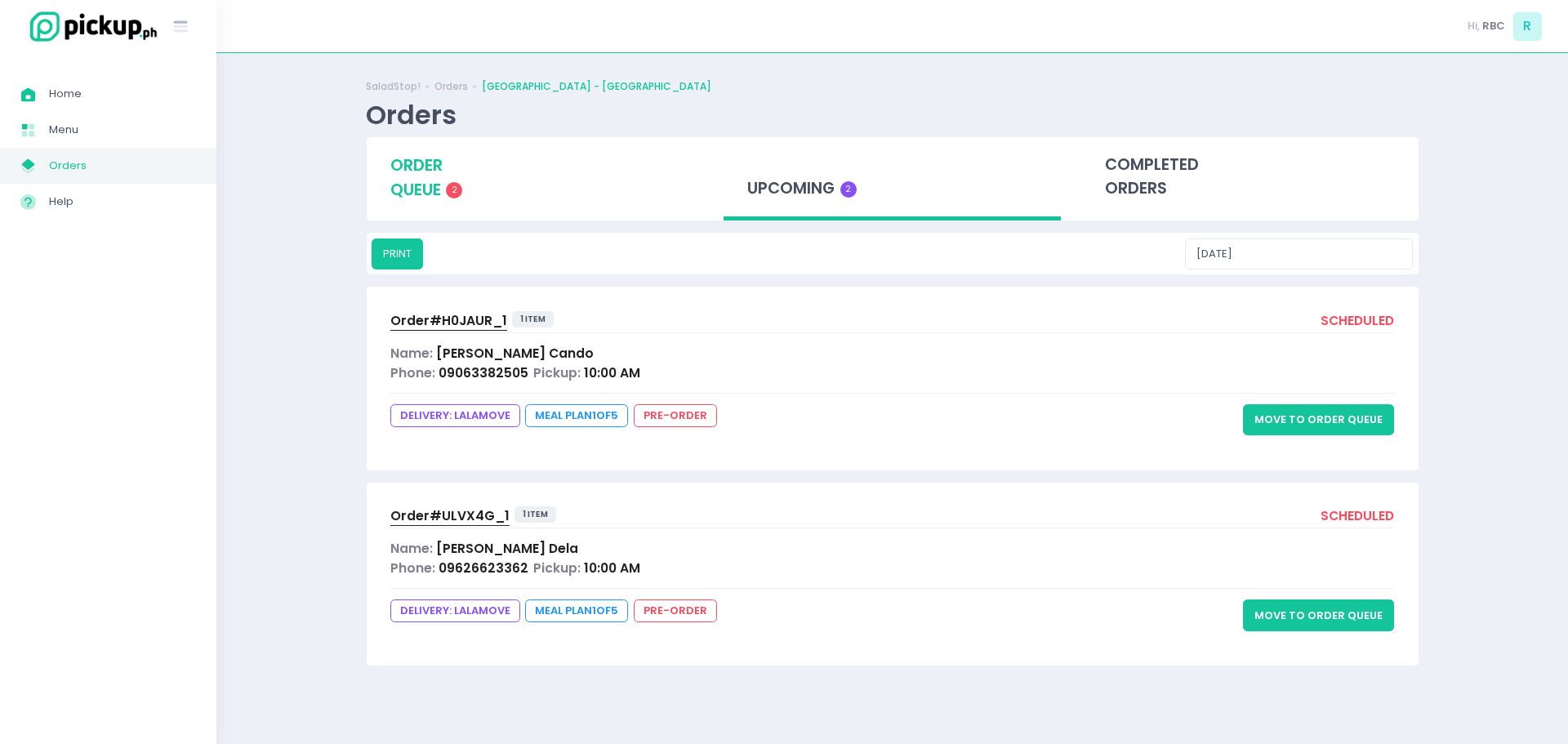
click at [414, 168] on span "order queue" at bounding box center [416, 177] width 52 height 46
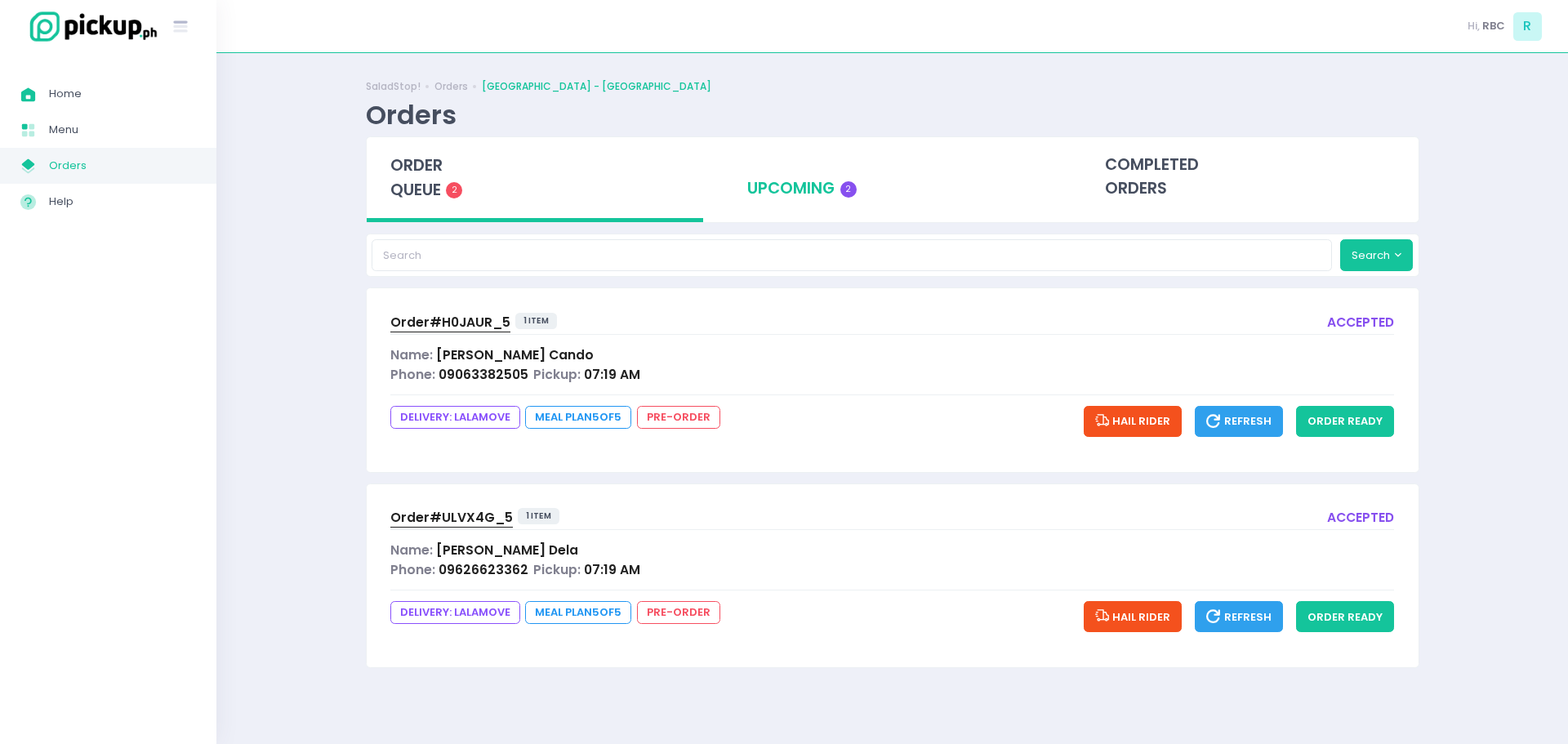
click at [810, 186] on div "upcoming 2" at bounding box center [892, 177] width 337 height 80
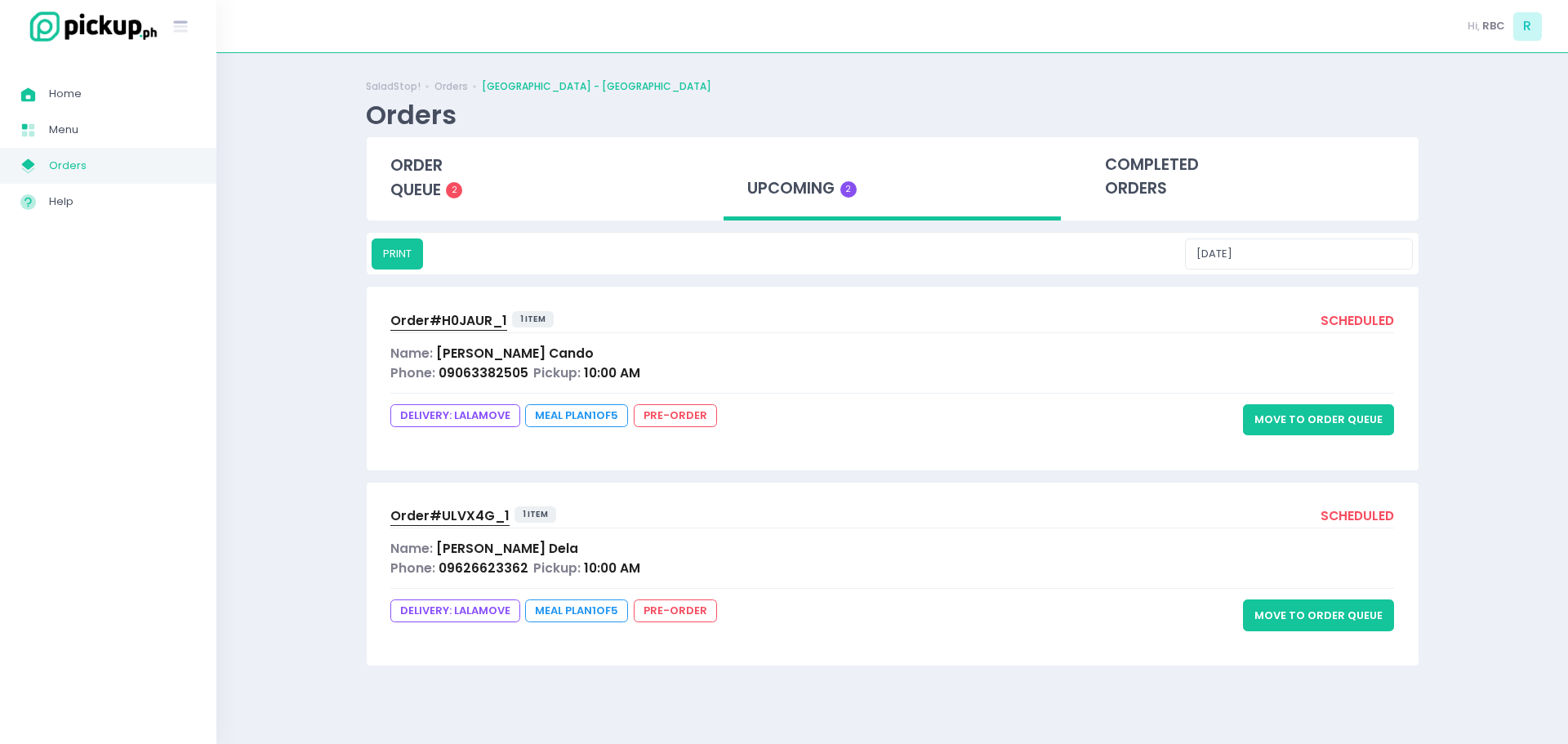
click at [1360, 422] on button "Move to Order Queue" at bounding box center [1319, 419] width 151 height 31
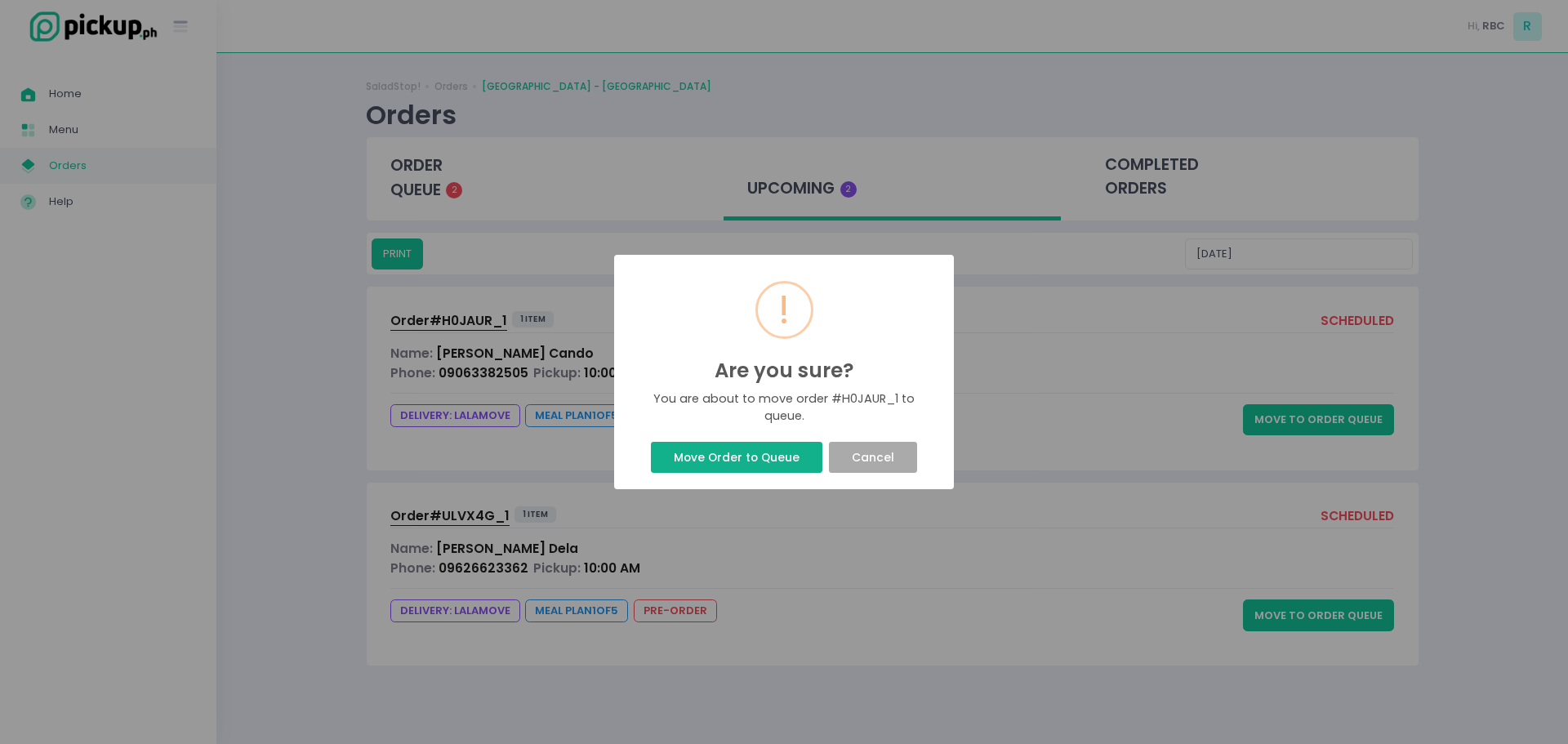
click at [778, 455] on button "Move Order to Queue" at bounding box center [736, 457] width 170 height 31
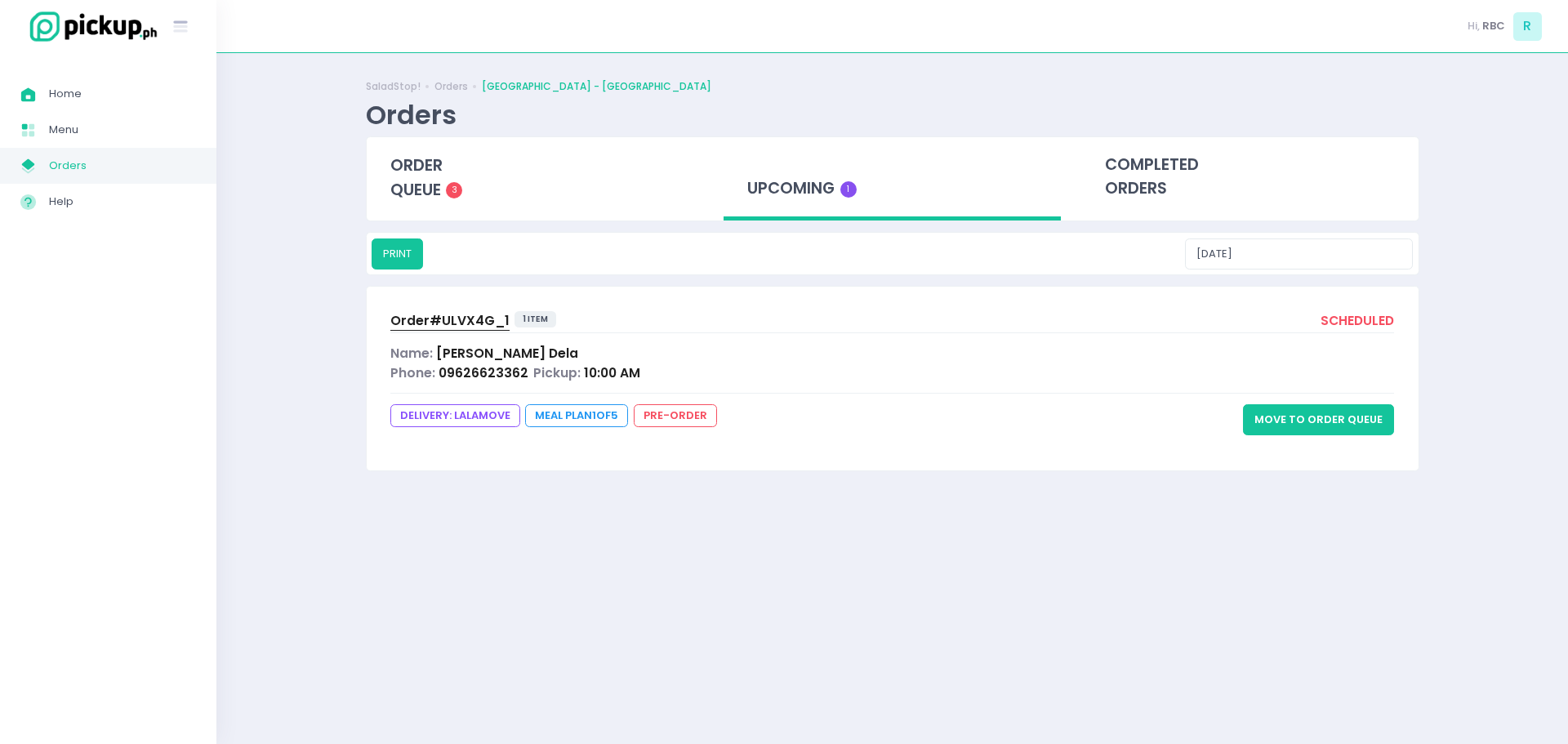
click at [1292, 415] on button "Move to Order Queue" at bounding box center [1319, 419] width 151 height 31
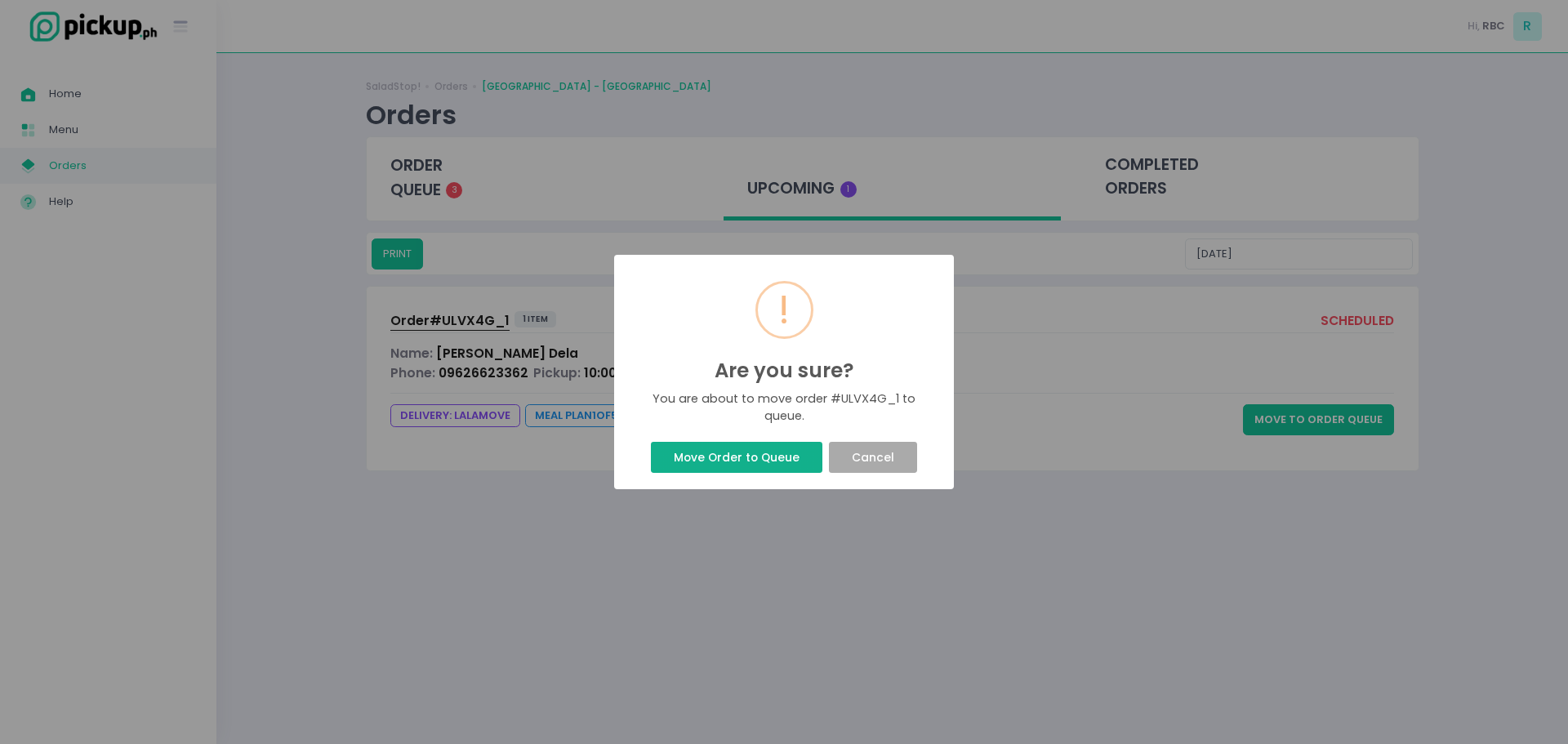
click at [677, 463] on button "Move Order to Queue" at bounding box center [736, 457] width 170 height 31
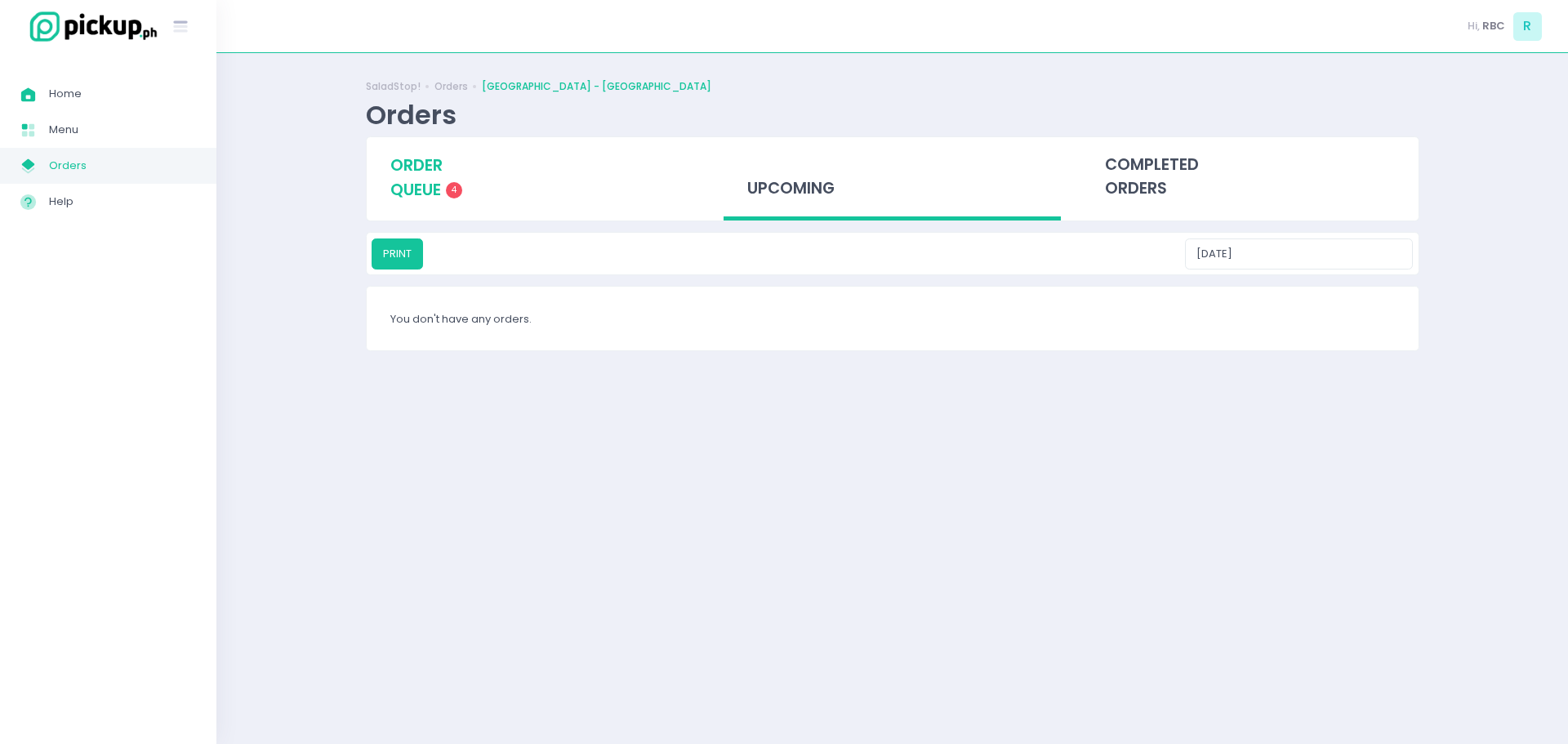
click at [417, 190] on span "order queue" at bounding box center [416, 177] width 52 height 46
